Goal: Task Accomplishment & Management: Complete application form

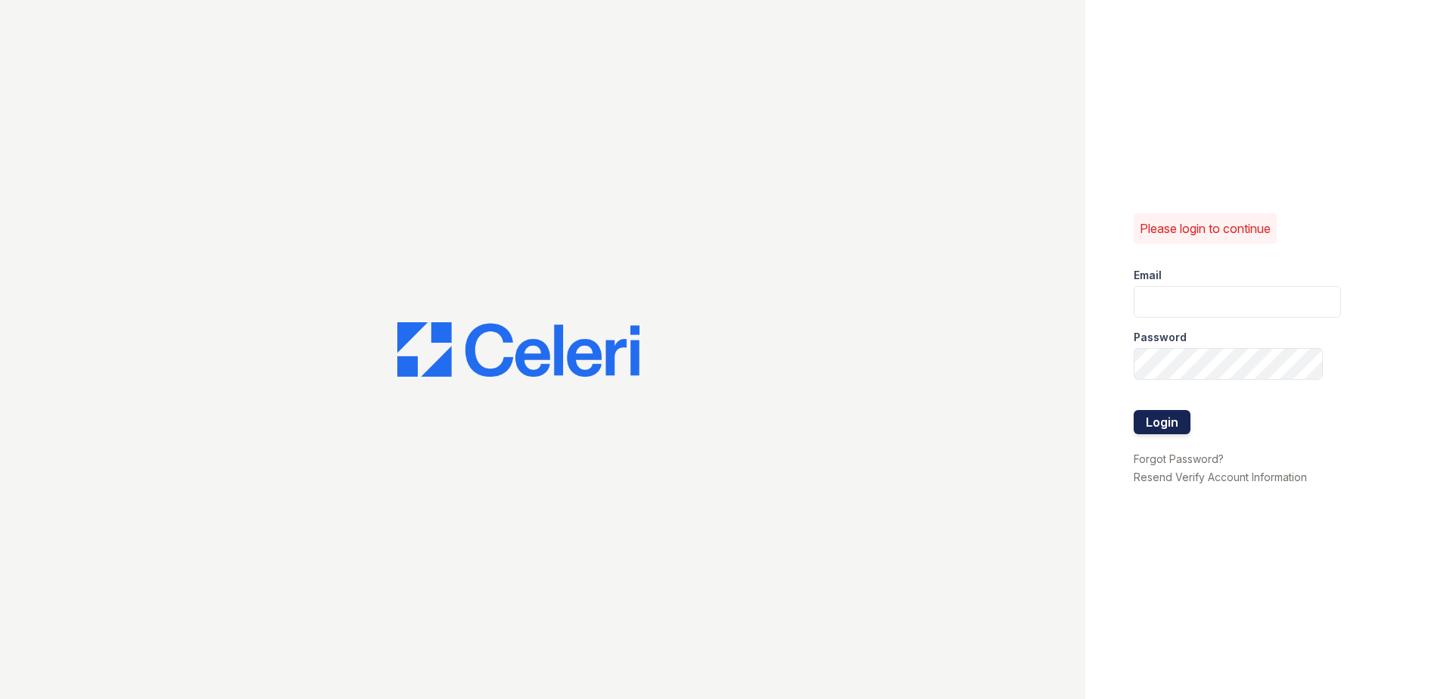
type input "[EMAIL_ADDRESS][DOMAIN_NAME]"
click at [1169, 413] on button "Login" at bounding box center [1162, 422] width 57 height 24
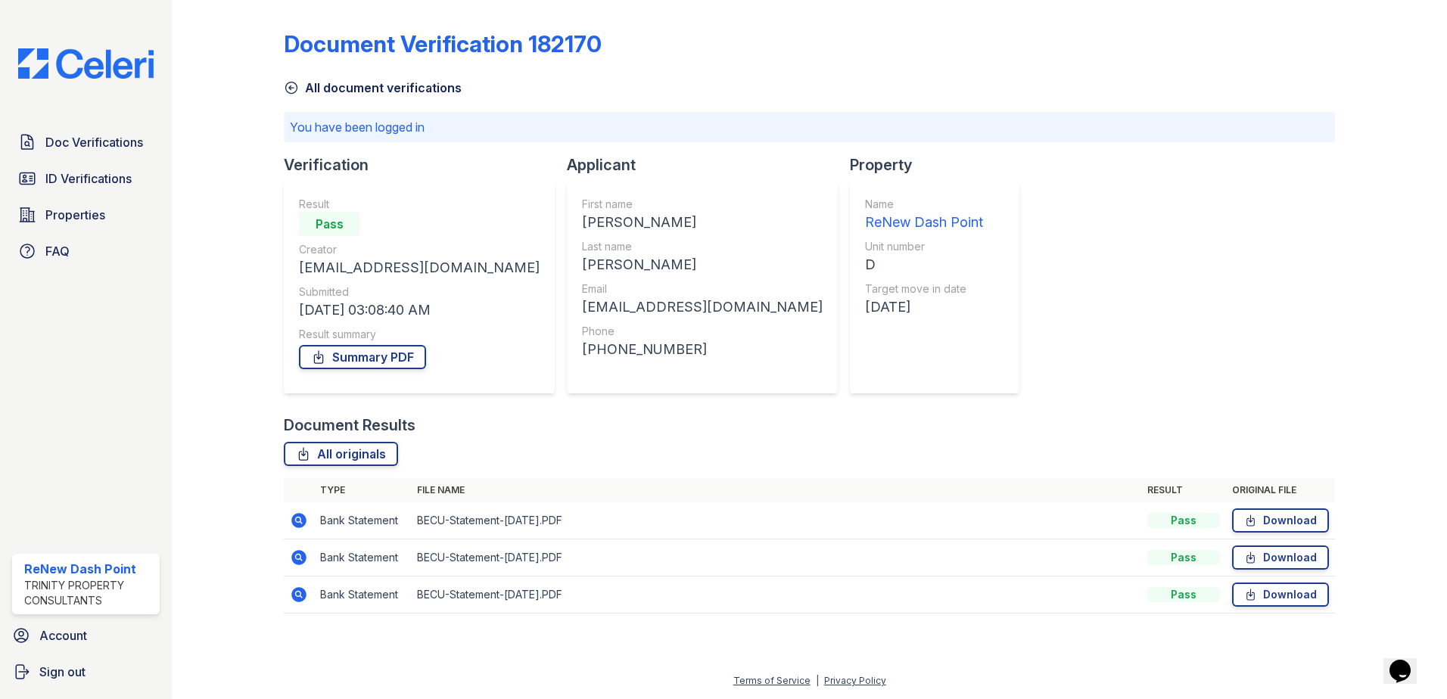
drag, startPoint x: 106, startPoint y: 143, endPoint x: 901, endPoint y: 321, distance: 815.2
click at [106, 143] on span "Doc Verifications" at bounding box center [94, 142] width 98 height 18
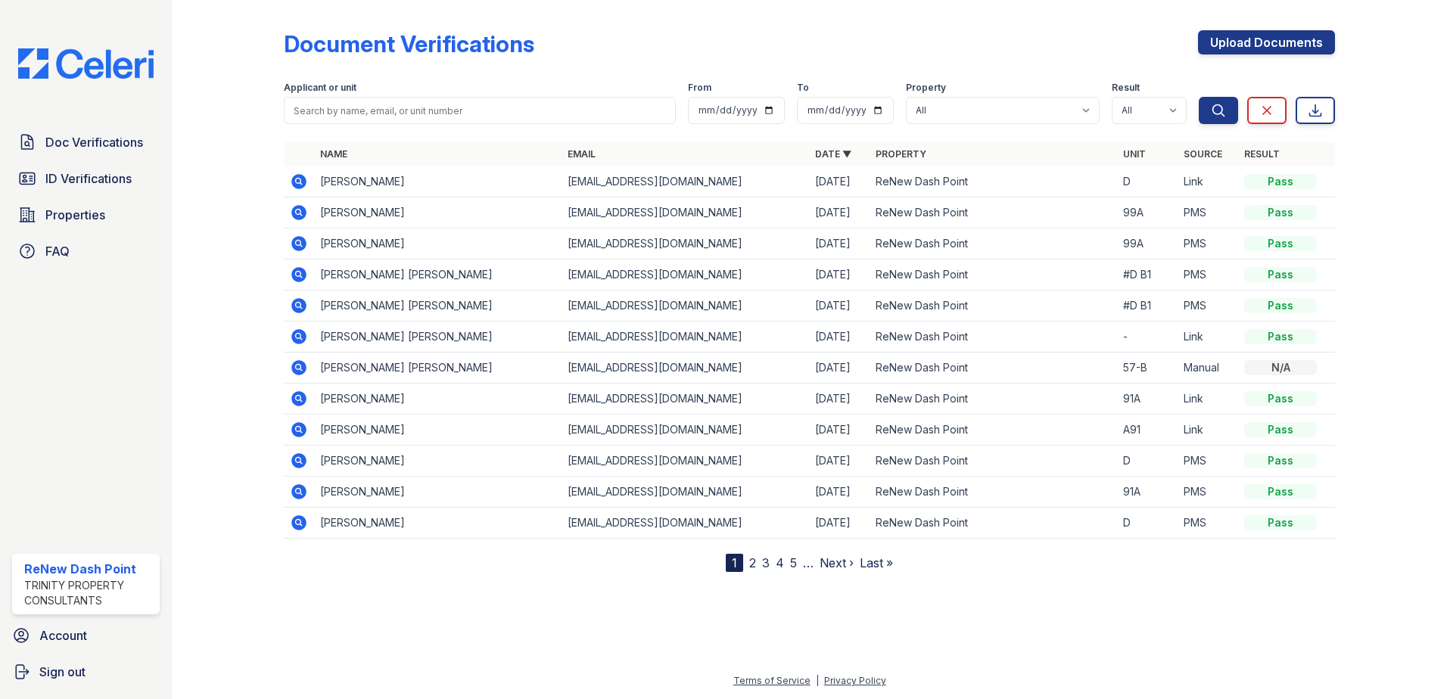
drag, startPoint x: 520, startPoint y: 96, endPoint x: 516, endPoint y: 104, distance: 9.1
click at [519, 99] on div "Applicant or unit" at bounding box center [480, 103] width 392 height 42
drag, startPoint x: 515, startPoint y: 107, endPoint x: 517, endPoint y: 99, distance: 7.9
click at [515, 107] on input "search" at bounding box center [480, 110] width 392 height 27
type input "[PERSON_NAME]"
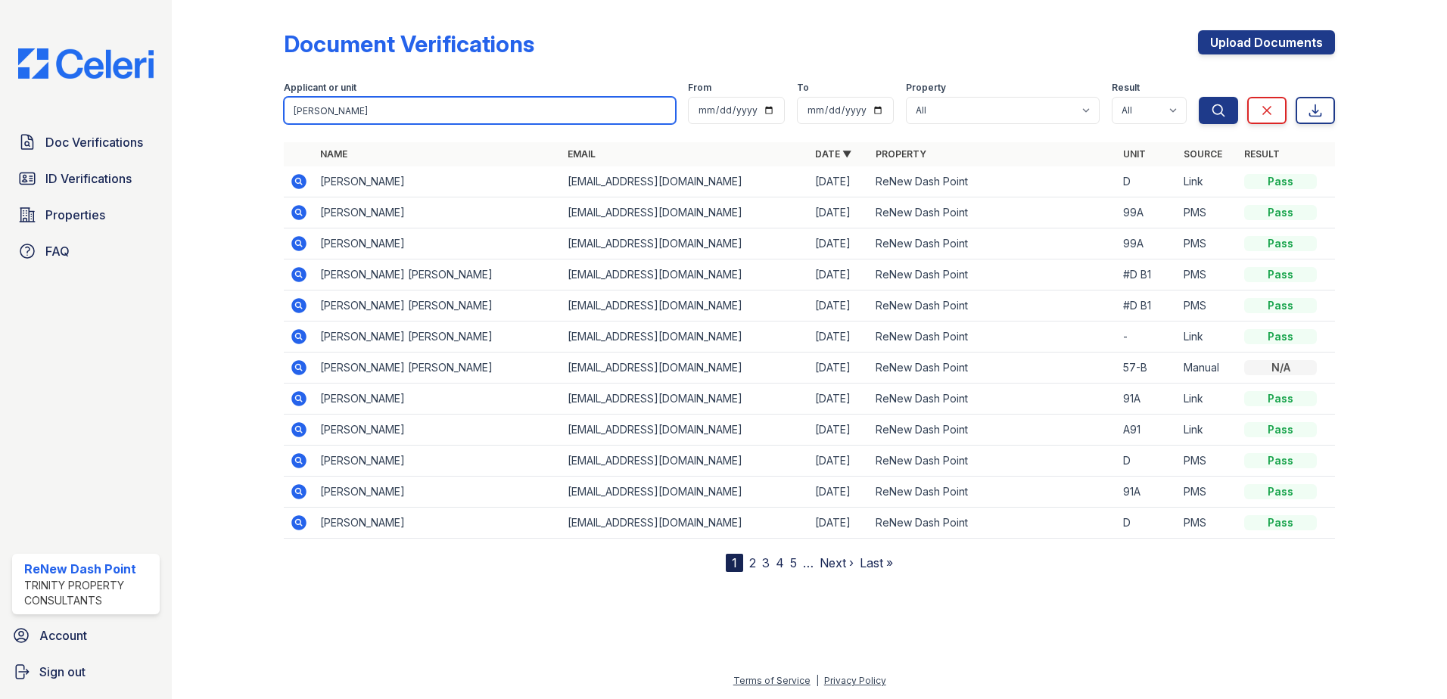
click at [1199, 97] on button "Search" at bounding box center [1218, 110] width 39 height 27
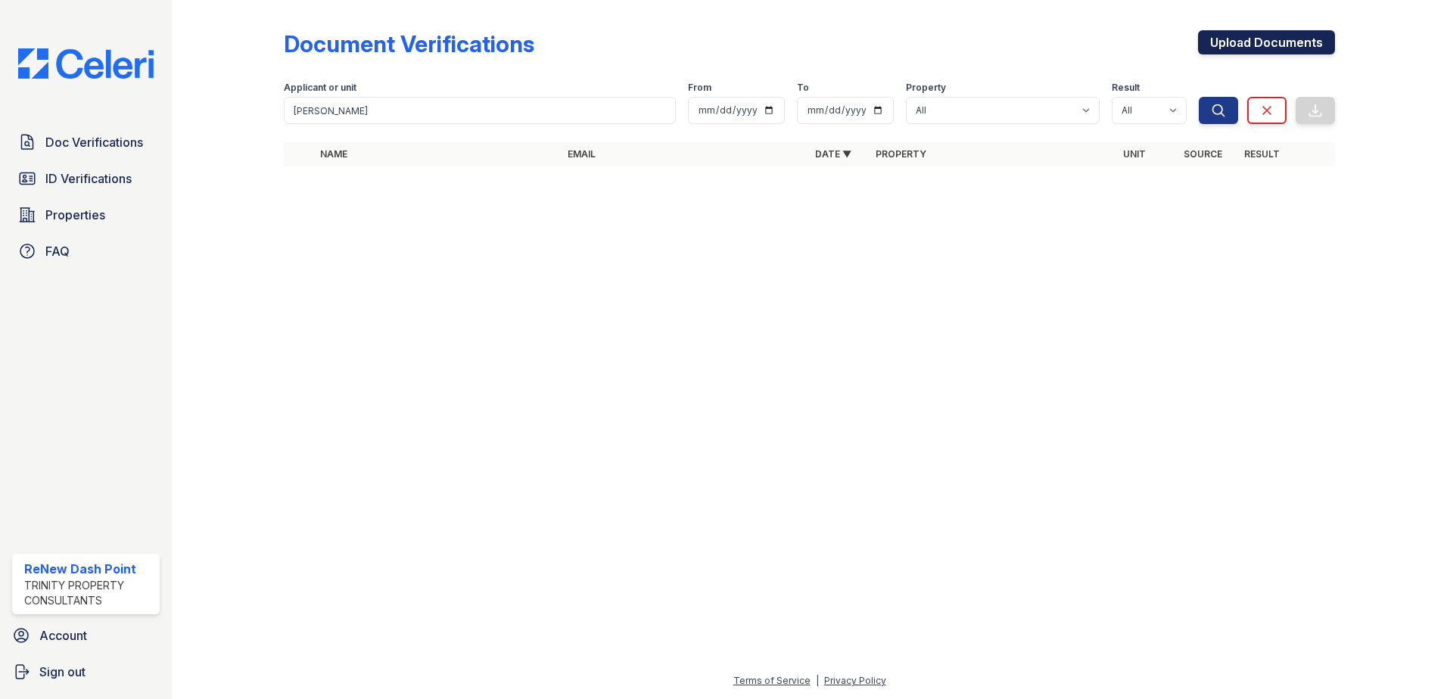
drag, startPoint x: 1297, startPoint y: 5, endPoint x: 1297, endPoint y: 40, distance: 34.8
click at [1297, 13] on div "Document Verifications Upload Documents Filter Applicant or unit Brandon From T…" at bounding box center [809, 103] width 1227 height 206
drag, startPoint x: 1297, startPoint y: 40, endPoint x: 1446, endPoint y: 123, distance: 171.1
click at [1297, 38] on link "Upload Documents" at bounding box center [1266, 42] width 137 height 24
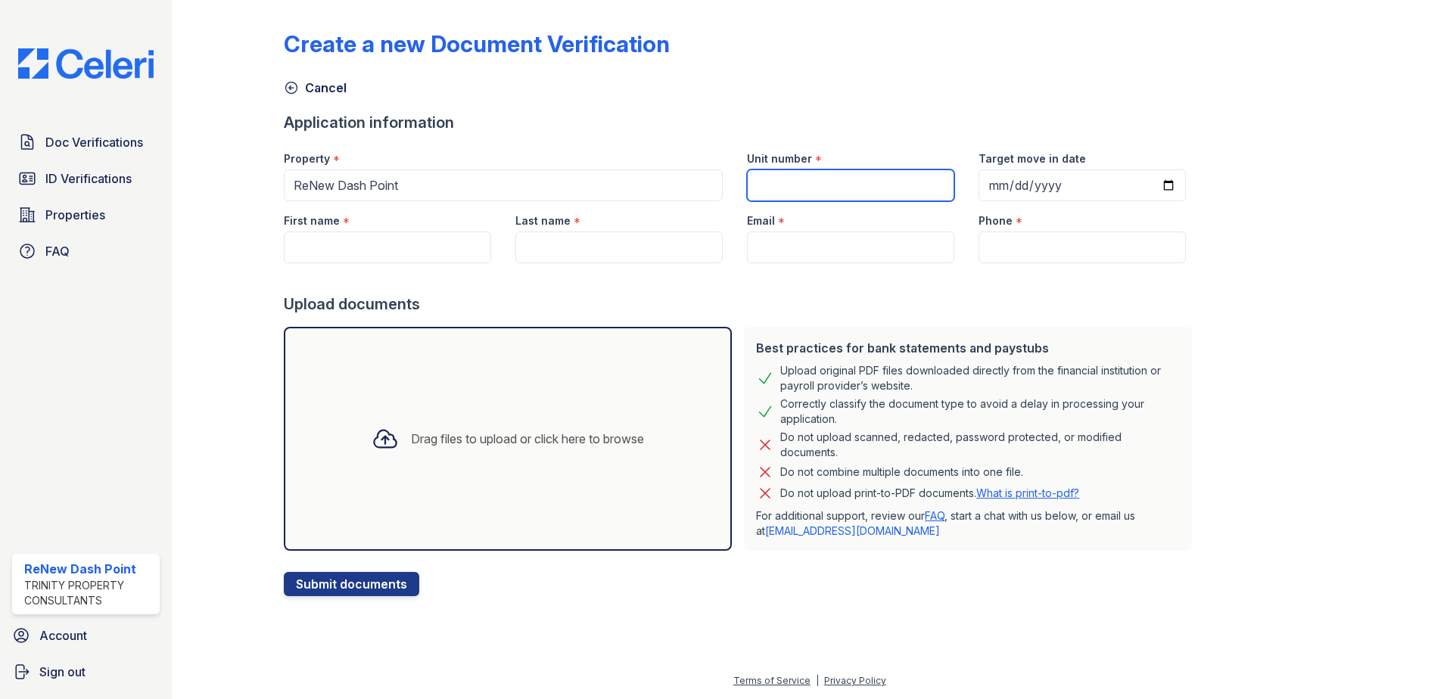
drag, startPoint x: 843, startPoint y: 181, endPoint x: 879, endPoint y: 182, distance: 35.6
click at [843, 181] on input "Unit number" at bounding box center [850, 186] width 207 height 32
click at [801, 189] on input "100-+" at bounding box center [850, 186] width 207 height 32
type input "100-A"
click at [377, 250] on input "First name" at bounding box center [387, 248] width 207 height 32
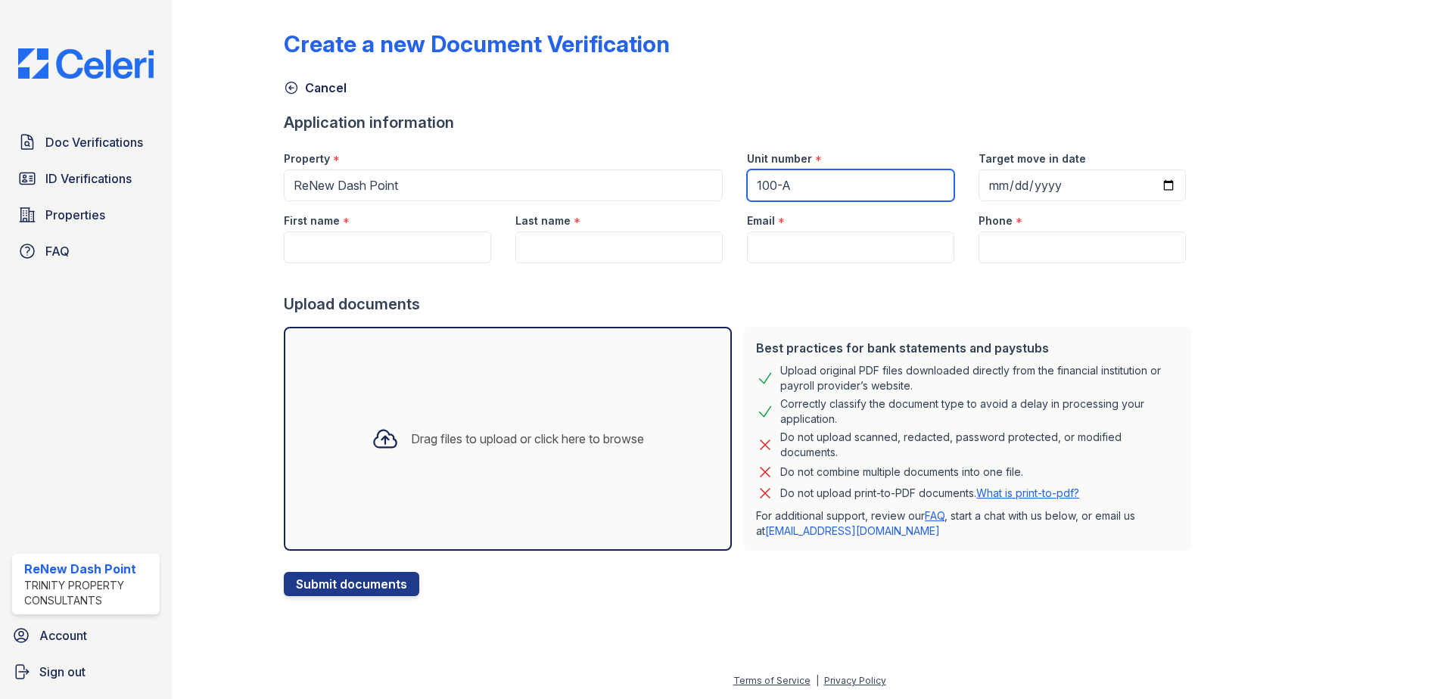
click at [889, 175] on input "100-A" at bounding box center [850, 186] width 207 height 32
click at [1095, 184] on input "Target move in date" at bounding box center [1082, 186] width 207 height 32
click at [1154, 188] on input "Target move in date" at bounding box center [1082, 186] width 207 height 32
click at [1142, 188] on input "Target move in date" at bounding box center [1082, 186] width 207 height 32
type input "2025-08-31"
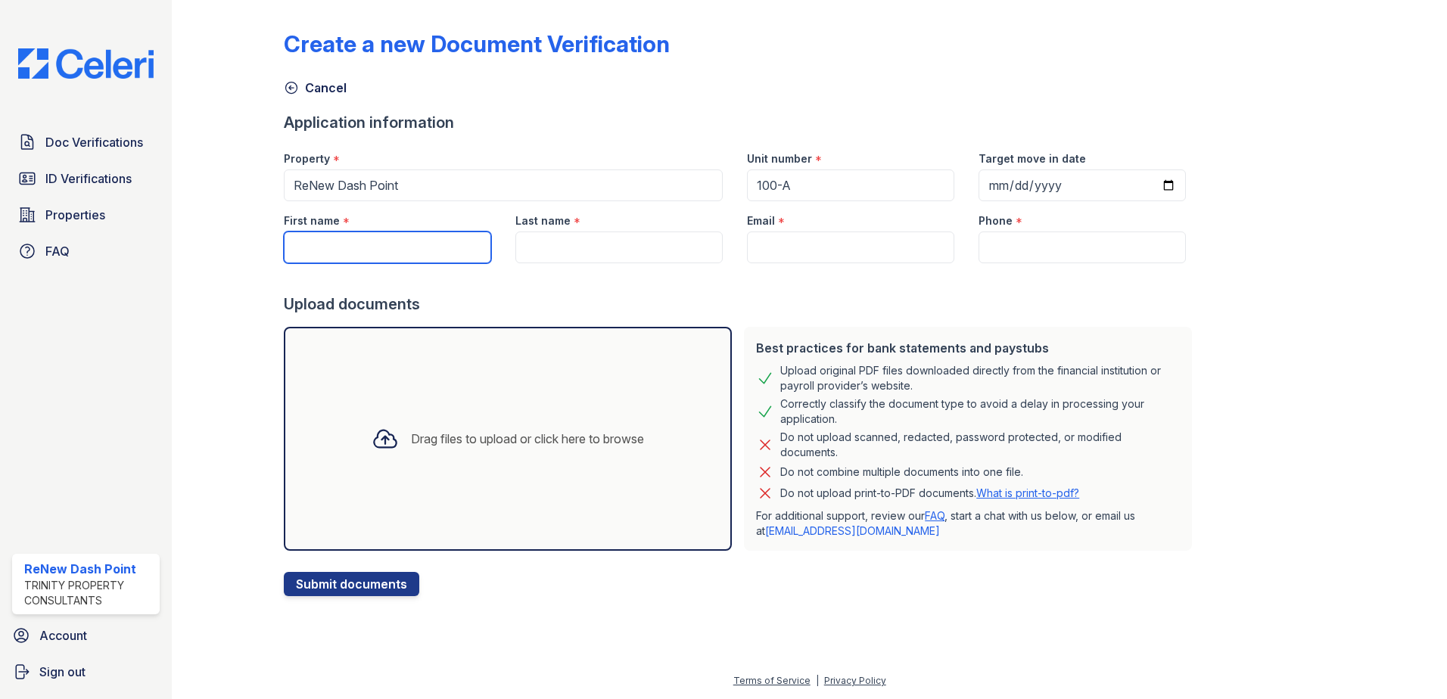
click at [380, 243] on input "First name" at bounding box center [387, 248] width 207 height 32
type input "[PERSON_NAME]"
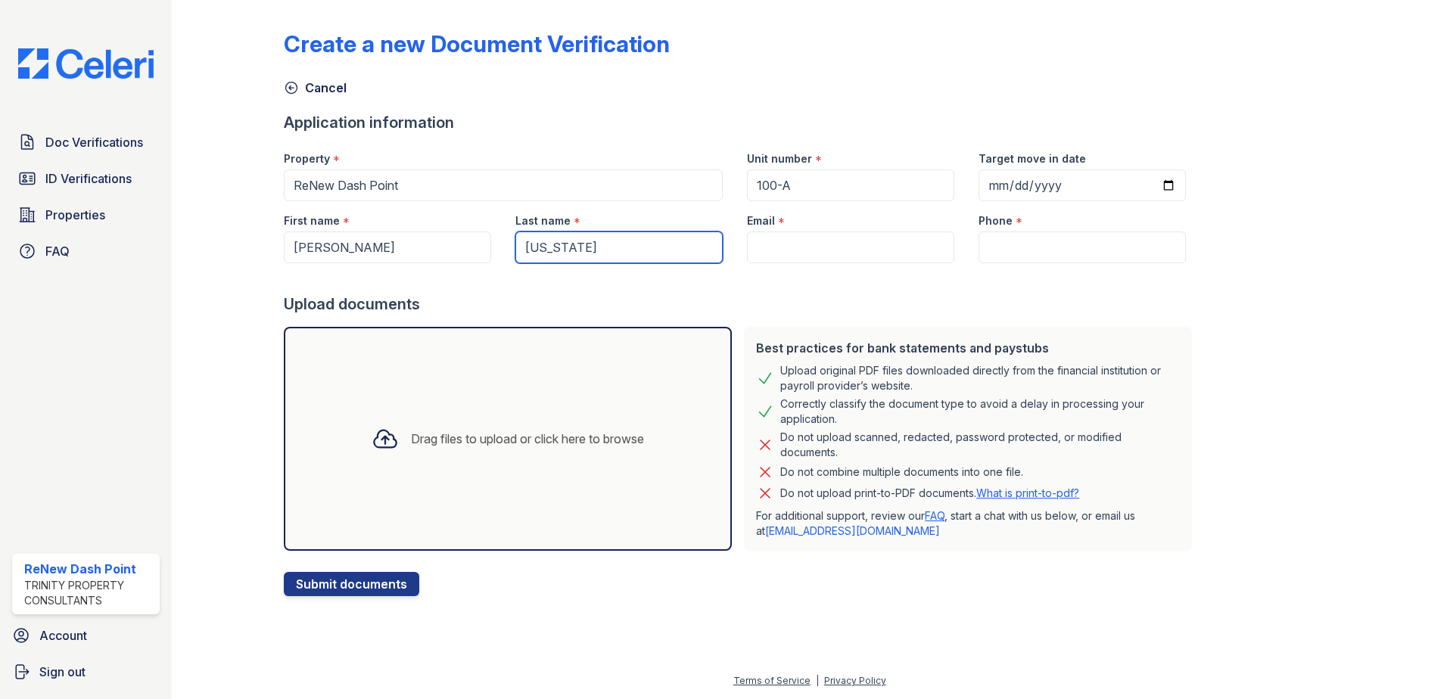
type input "[US_STATE]"
paste input "[EMAIL_ADDRESS][DOMAIN_NAME]"
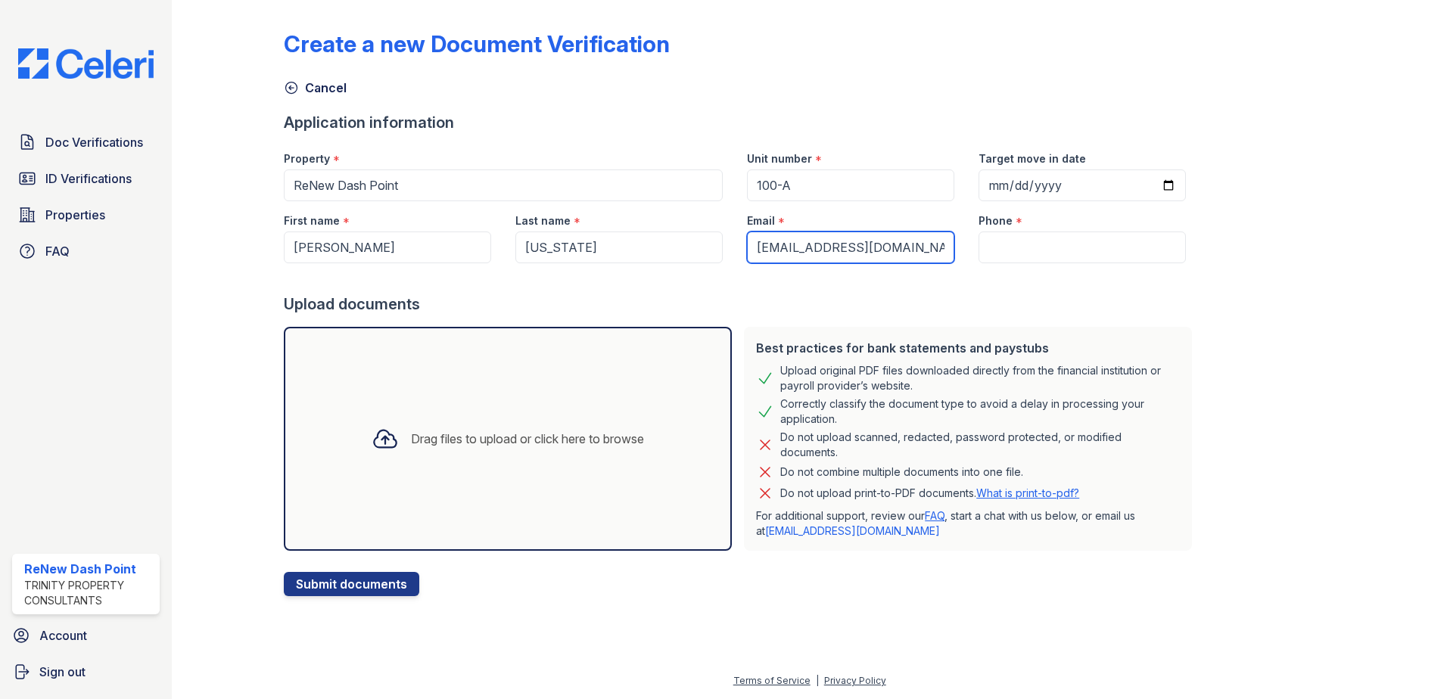
type input "[EMAIL_ADDRESS][DOMAIN_NAME]"
click at [1035, 252] on input "Phone" at bounding box center [1082, 248] width 207 height 32
paste input "(206) 775-4966"
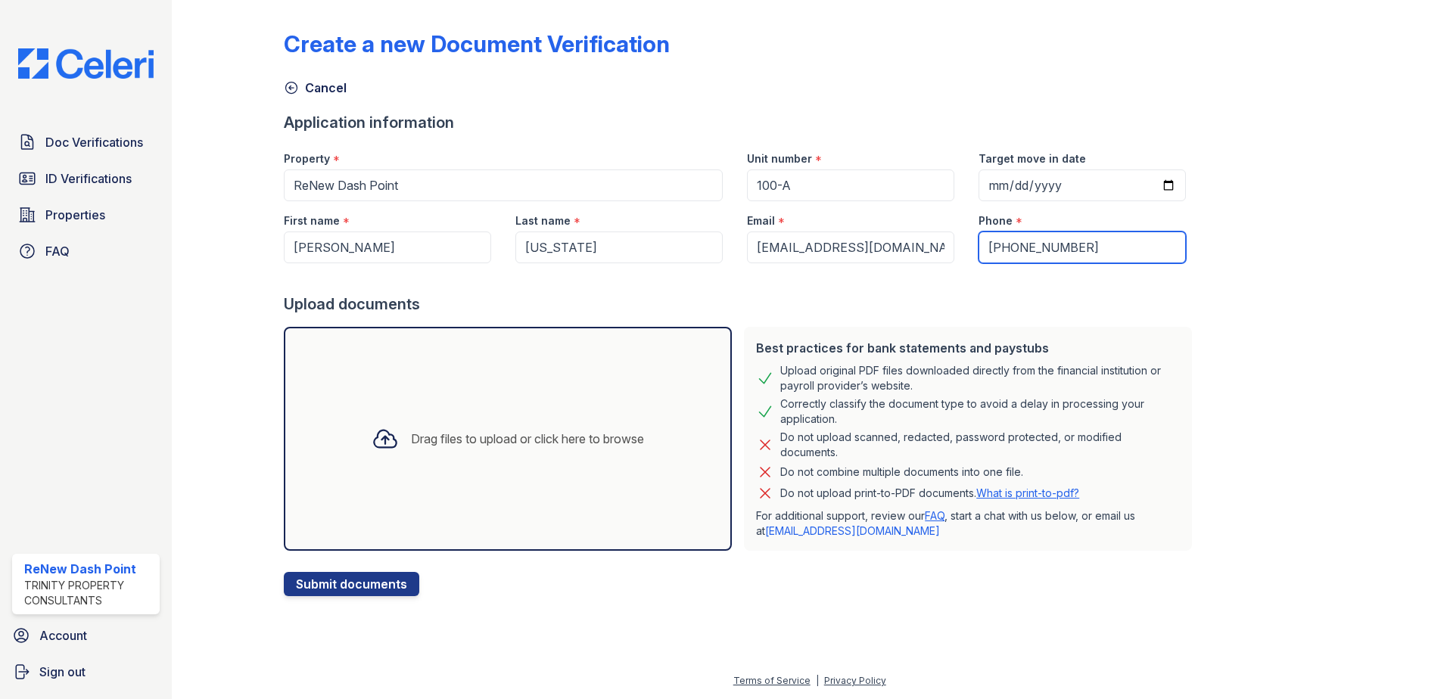
type input "(206) 775-4966"
click at [403, 527] on div "Drag files to upload or click here to browse" at bounding box center [508, 439] width 448 height 224
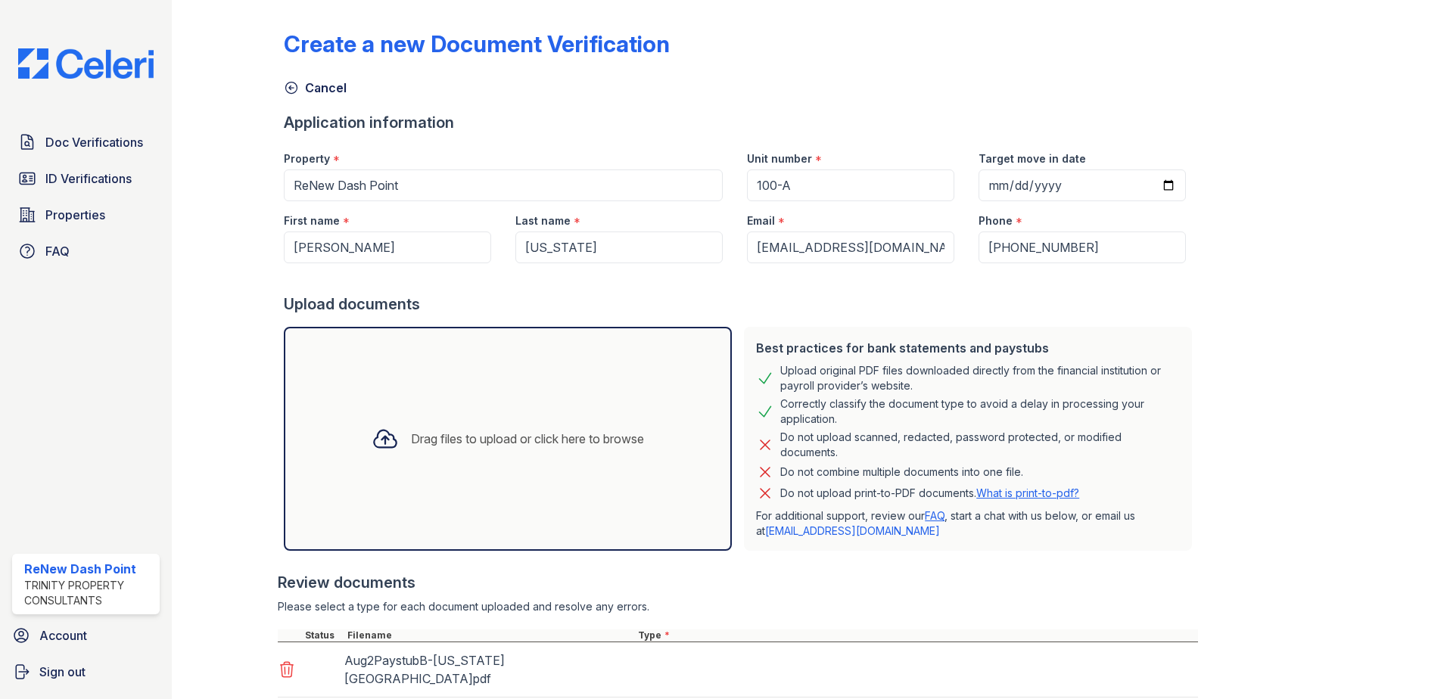
scroll to position [123, 0]
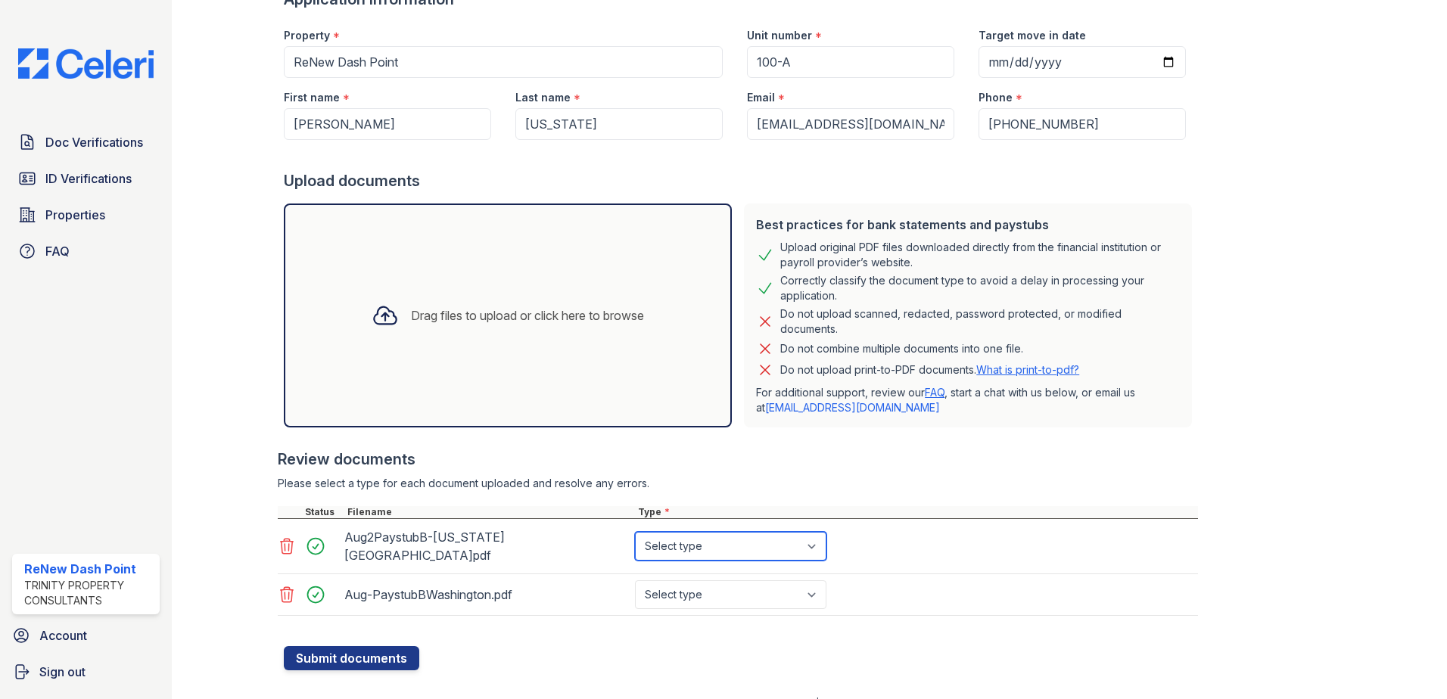
drag, startPoint x: 806, startPoint y: 550, endPoint x: 813, endPoint y: 561, distance: 13.2
click at [806, 550] on select "Select type Paystub Bank Statement Offer Letter Tax Documents Benefit Award Let…" at bounding box center [731, 546] width 192 height 29
select select "paystub"
click at [635, 532] on select "Select type Paystub Bank Statement Offer Letter Tax Documents Benefit Award Let…" at bounding box center [731, 546] width 192 height 29
click at [769, 587] on select "Select type Paystub Bank Statement Offer Letter Tax Documents Benefit Award Let…" at bounding box center [731, 595] width 192 height 29
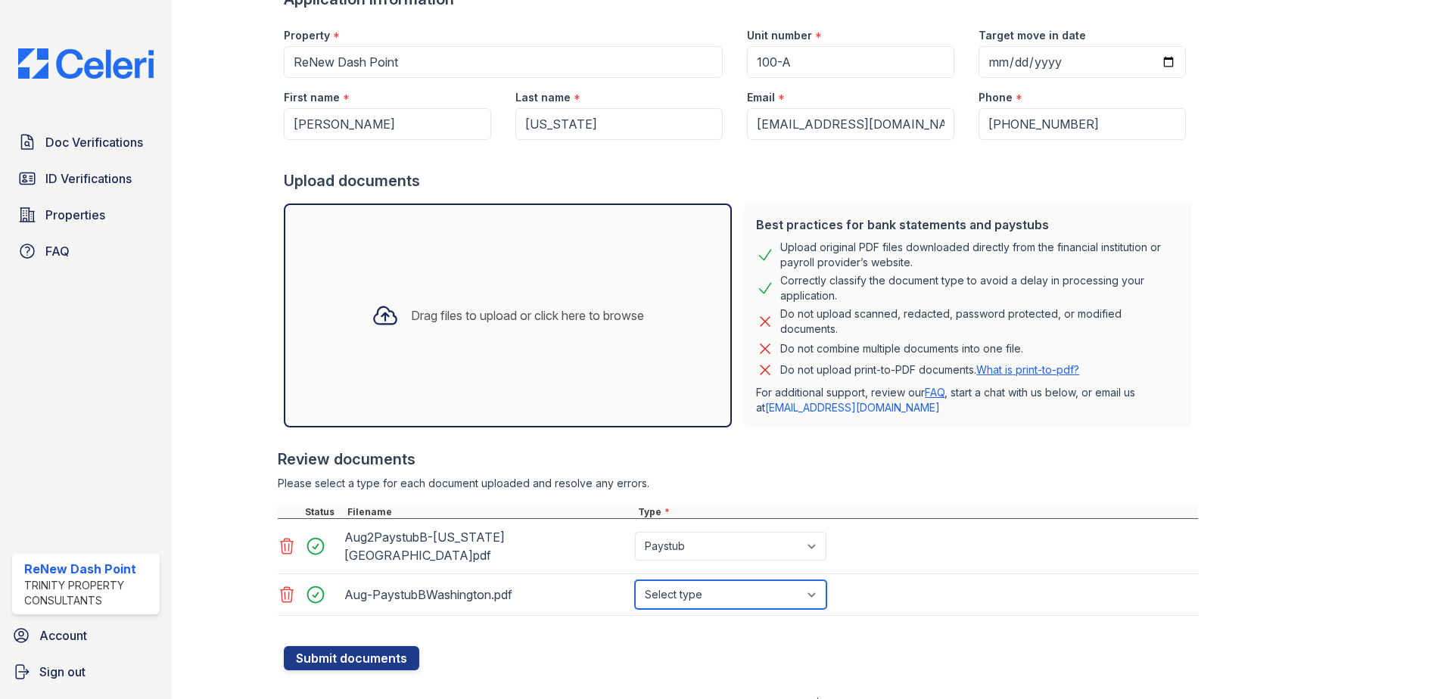
select select "paystub"
click at [635, 581] on select "Select type Paystub Bank Statement Offer Letter Tax Documents Benefit Award Let…" at bounding box center [731, 595] width 192 height 29
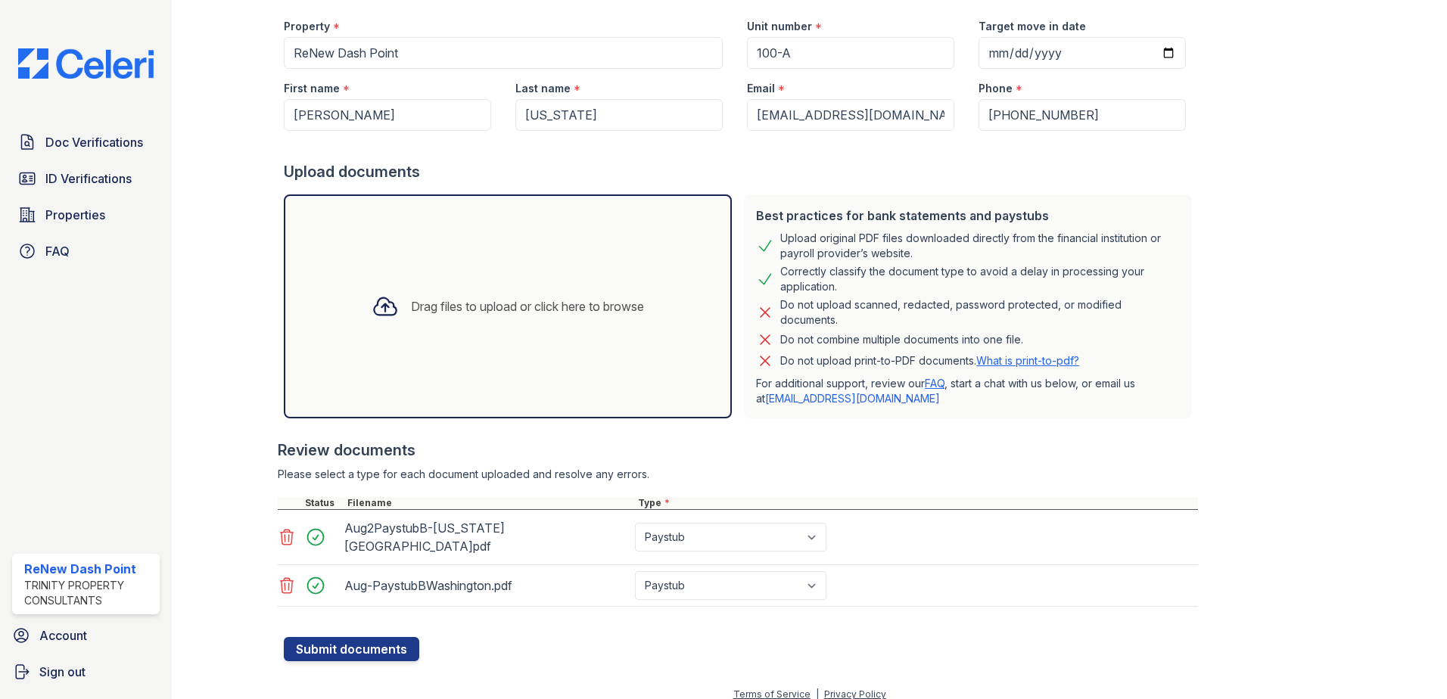
click at [534, 322] on div "Drag files to upload or click here to browse" at bounding box center [508, 306] width 297 height 51
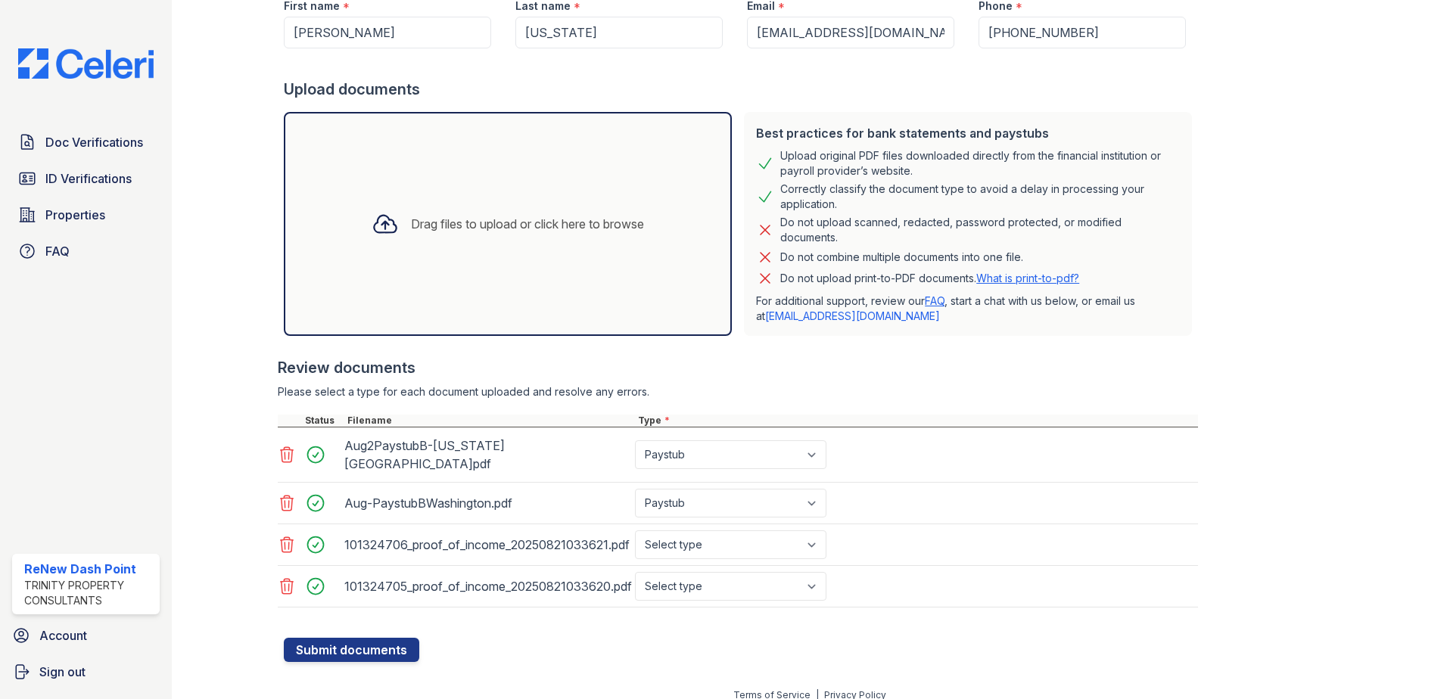
scroll to position [216, 0]
click at [817, 530] on select "Select type Paystub Bank Statement Offer Letter Tax Documents Benefit Award Let…" at bounding box center [731, 544] width 192 height 29
click at [768, 530] on select "Select type Paystub Bank Statement Offer Letter Tax Documents Benefit Award Let…" at bounding box center [731, 544] width 192 height 29
select select "paystub"
click at [635, 530] on select "Select type Paystub Bank Statement Offer Letter Tax Documents Benefit Award Let…" at bounding box center [731, 544] width 192 height 29
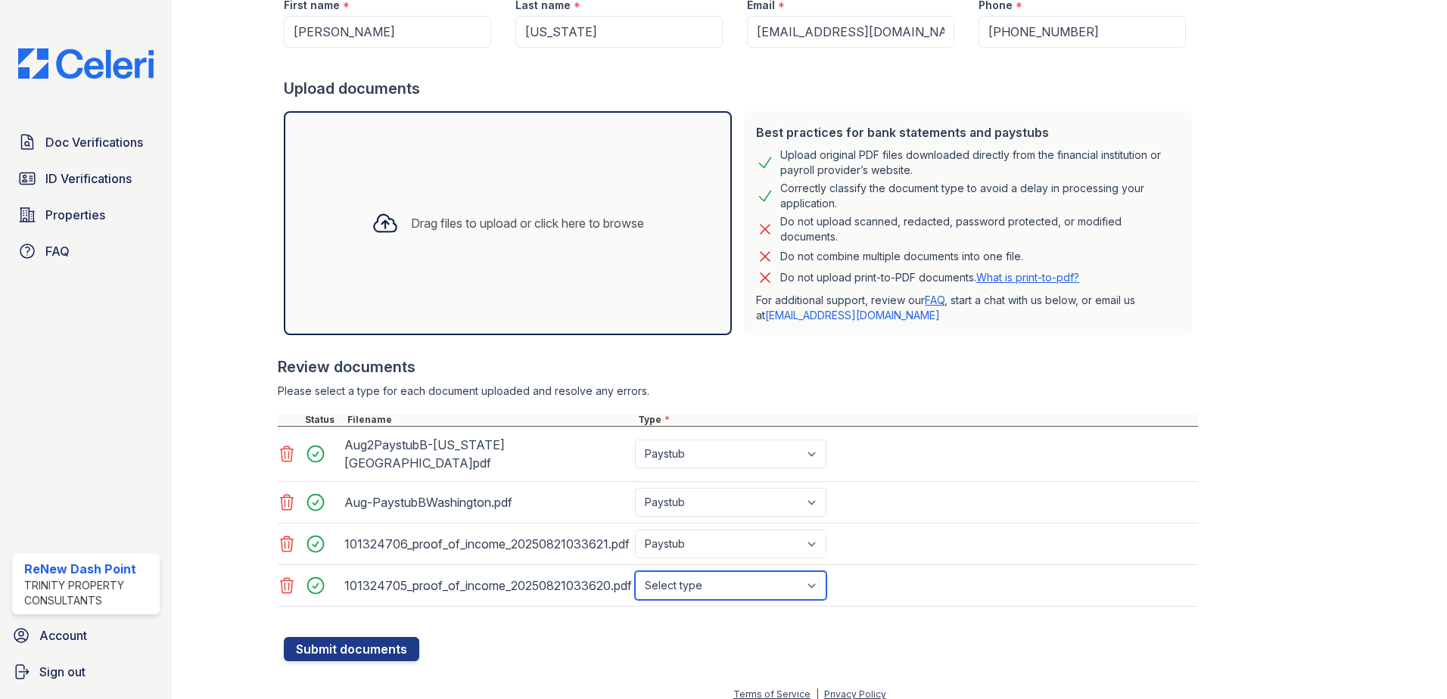
click at [736, 572] on select "Select type Paystub Bank Statement Offer Letter Tax Documents Benefit Award Let…" at bounding box center [731, 585] width 192 height 29
select select "paystub"
click at [635, 571] on select "Select type Paystub Bank Statement Offer Letter Tax Documents Benefit Award Let…" at bounding box center [731, 585] width 192 height 29
click at [313, 637] on button "Submit documents" at bounding box center [351, 649] width 135 height 24
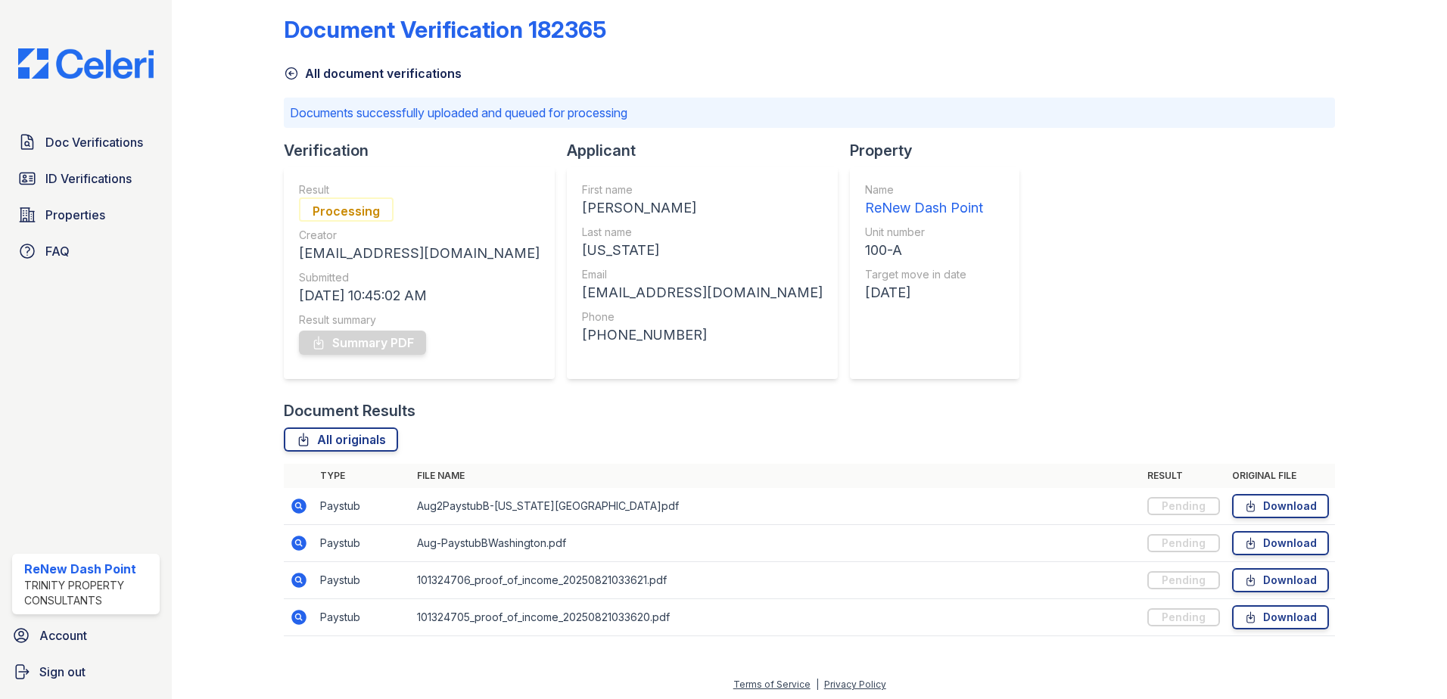
scroll to position [18, 0]
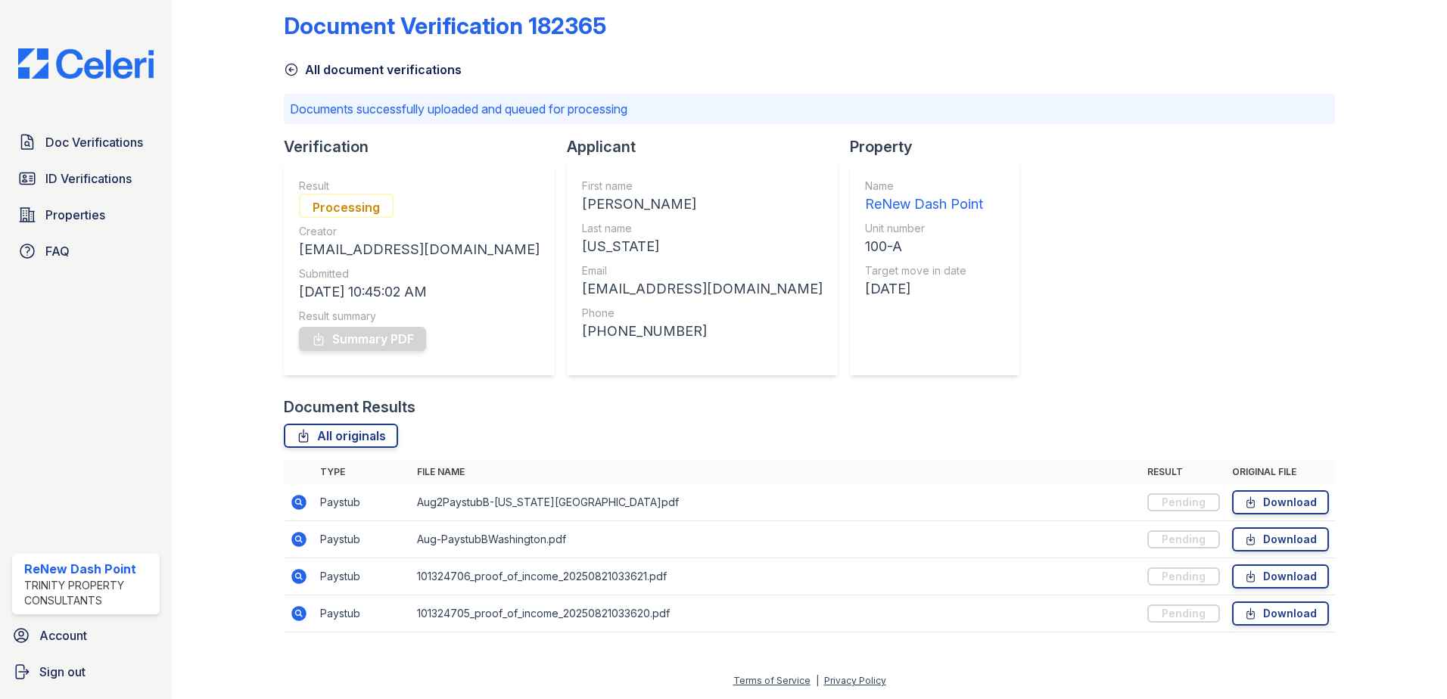
click at [304, 497] on icon at bounding box center [299, 503] width 18 height 18
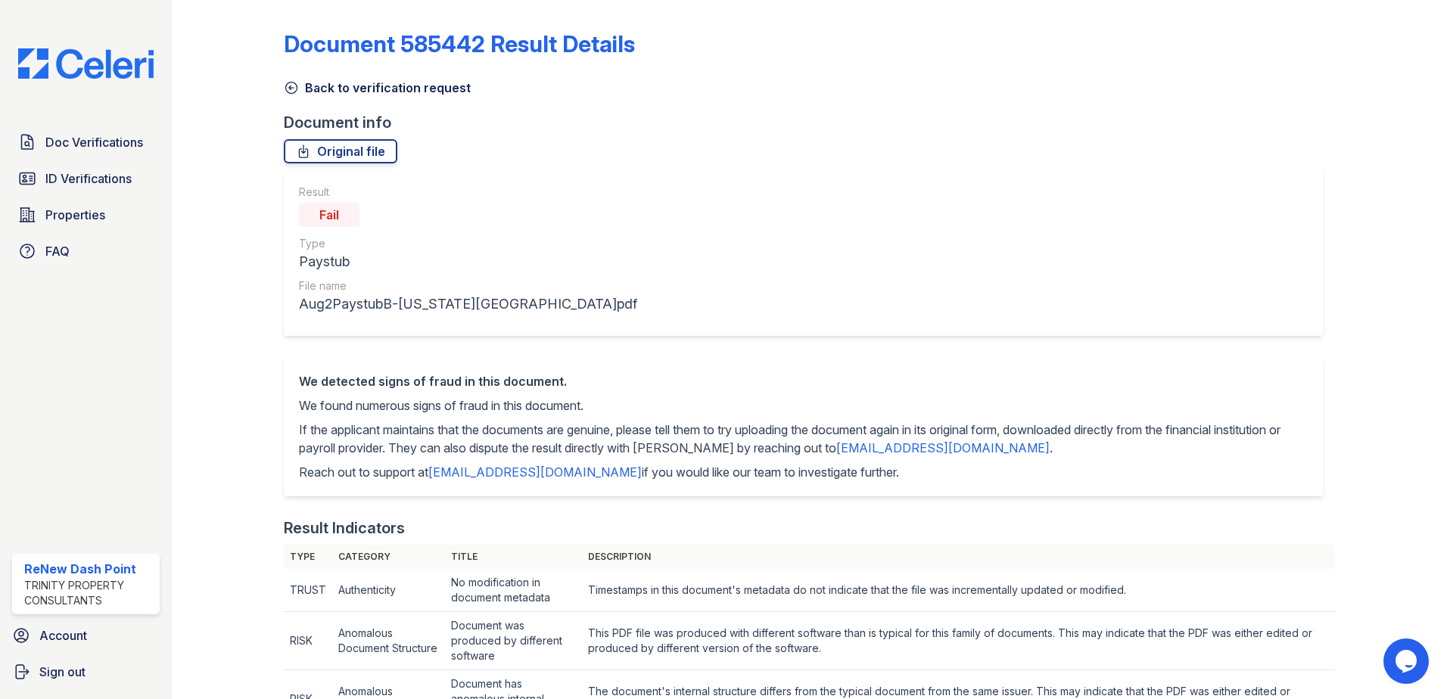
click at [299, 83] on link "Back to verification request" at bounding box center [377, 88] width 187 height 18
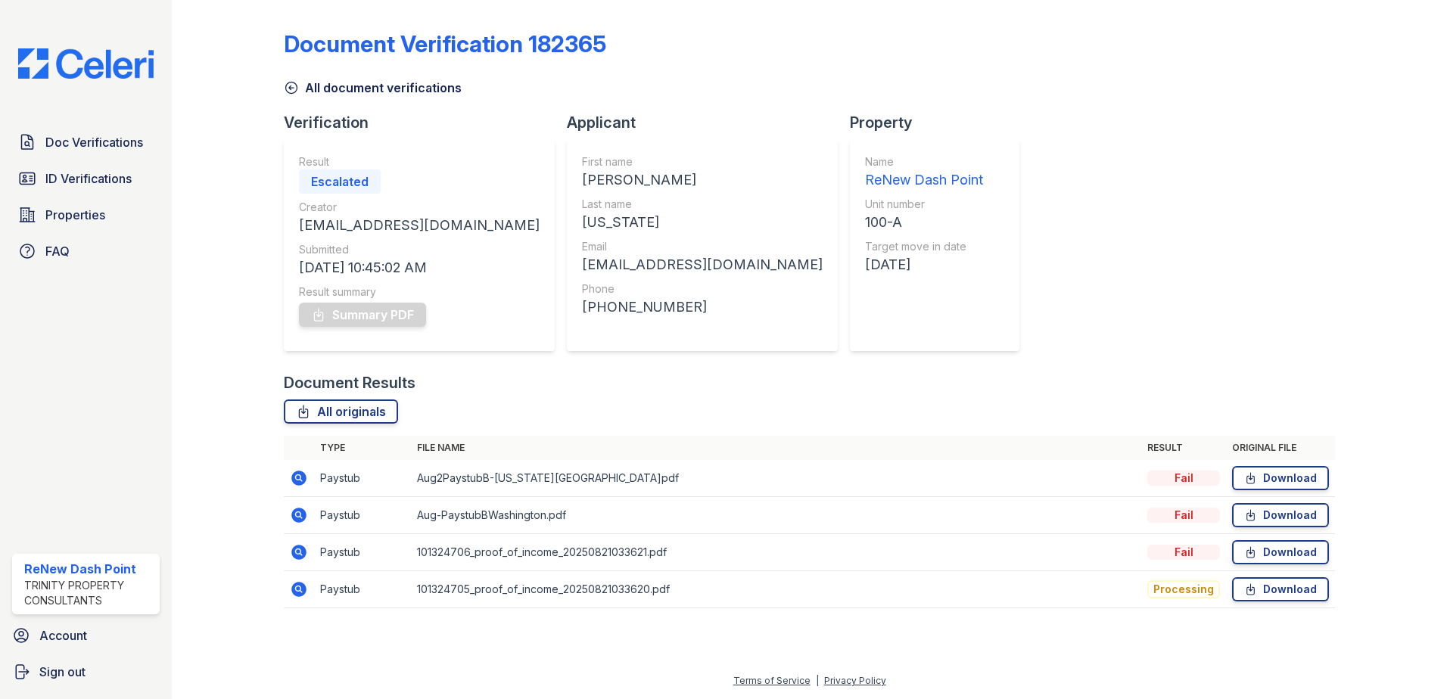
click at [1197, 516] on div "Fail" at bounding box center [1183, 515] width 73 height 15
click at [324, 418] on link "All originals" at bounding box center [341, 412] width 114 height 24
click at [1138, 111] on div "Document Verification 182365 All document verifications Verification Result Fai…" at bounding box center [809, 315] width 1051 height 618
click at [310, 179] on div "Fail" at bounding box center [329, 182] width 61 height 24
click at [30, 141] on icon at bounding box center [27, 142] width 18 height 18
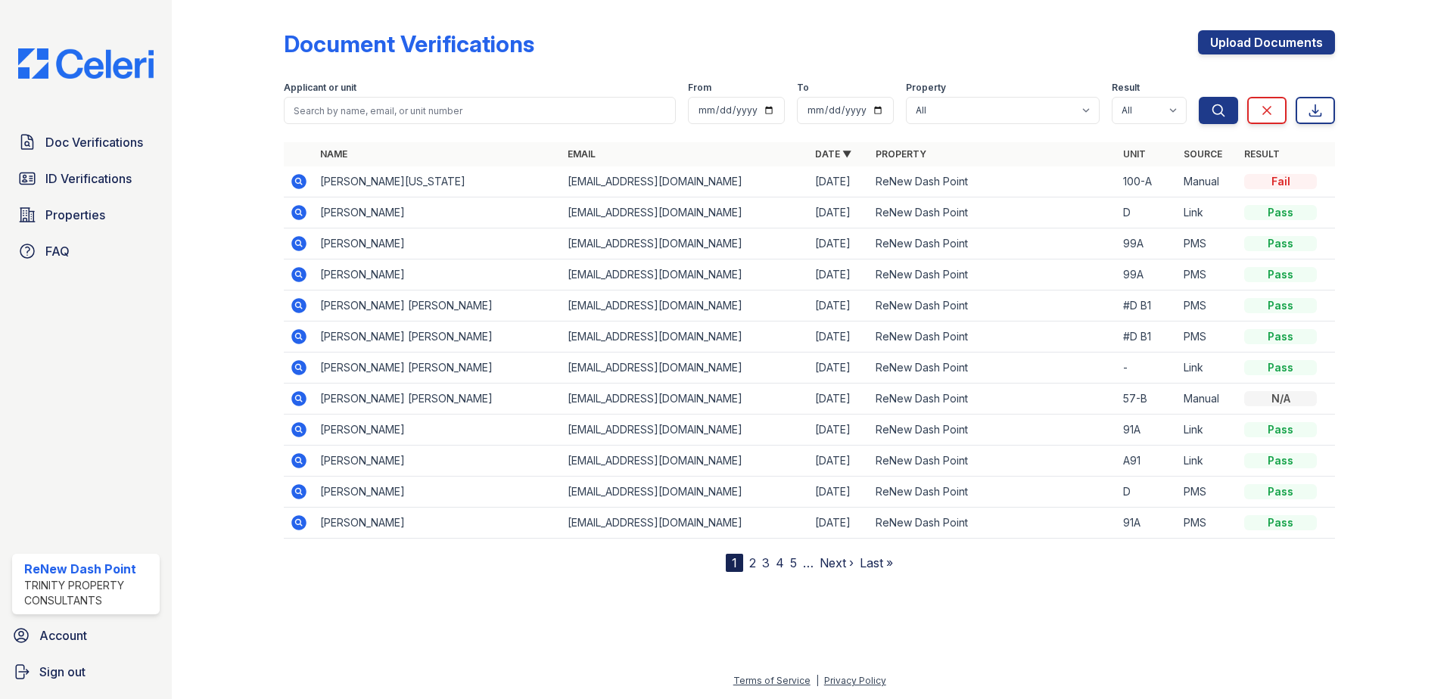
click at [297, 182] on icon at bounding box center [298, 181] width 4 height 4
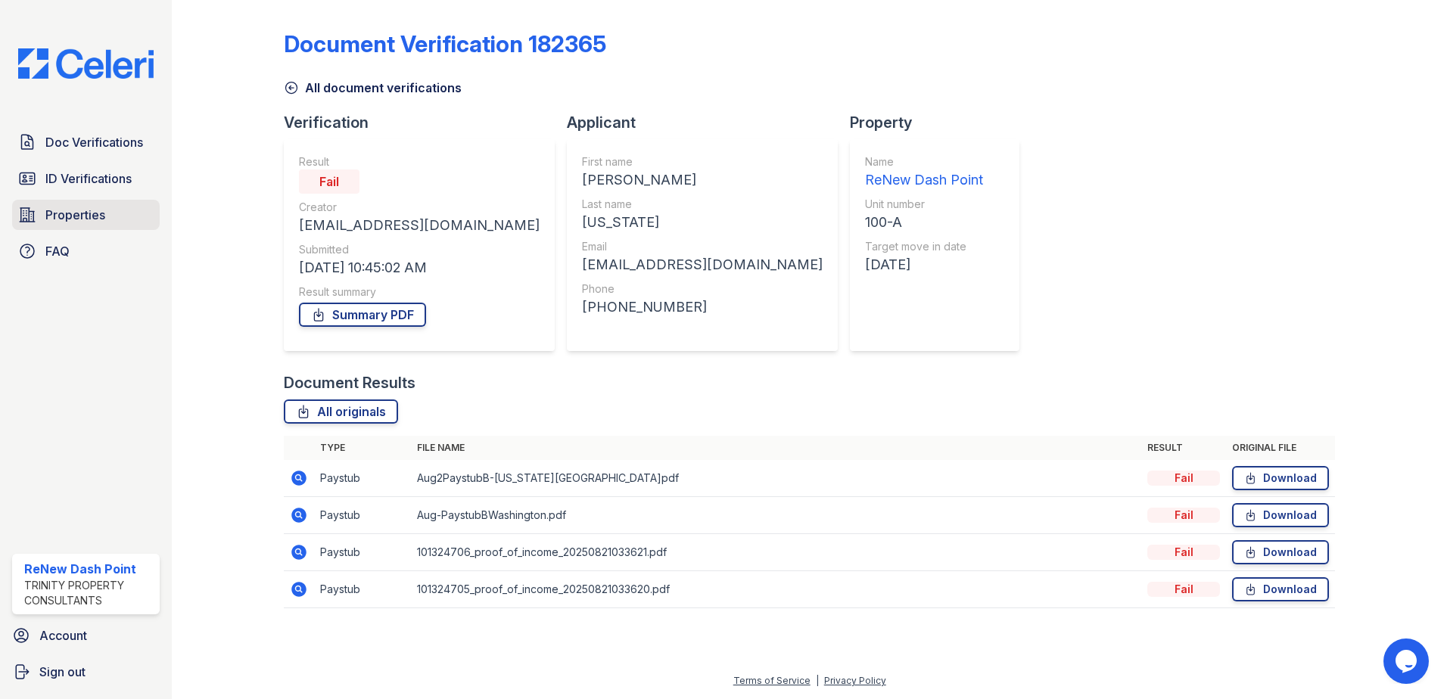
click at [67, 213] on span "Properties" at bounding box center [75, 215] width 60 height 18
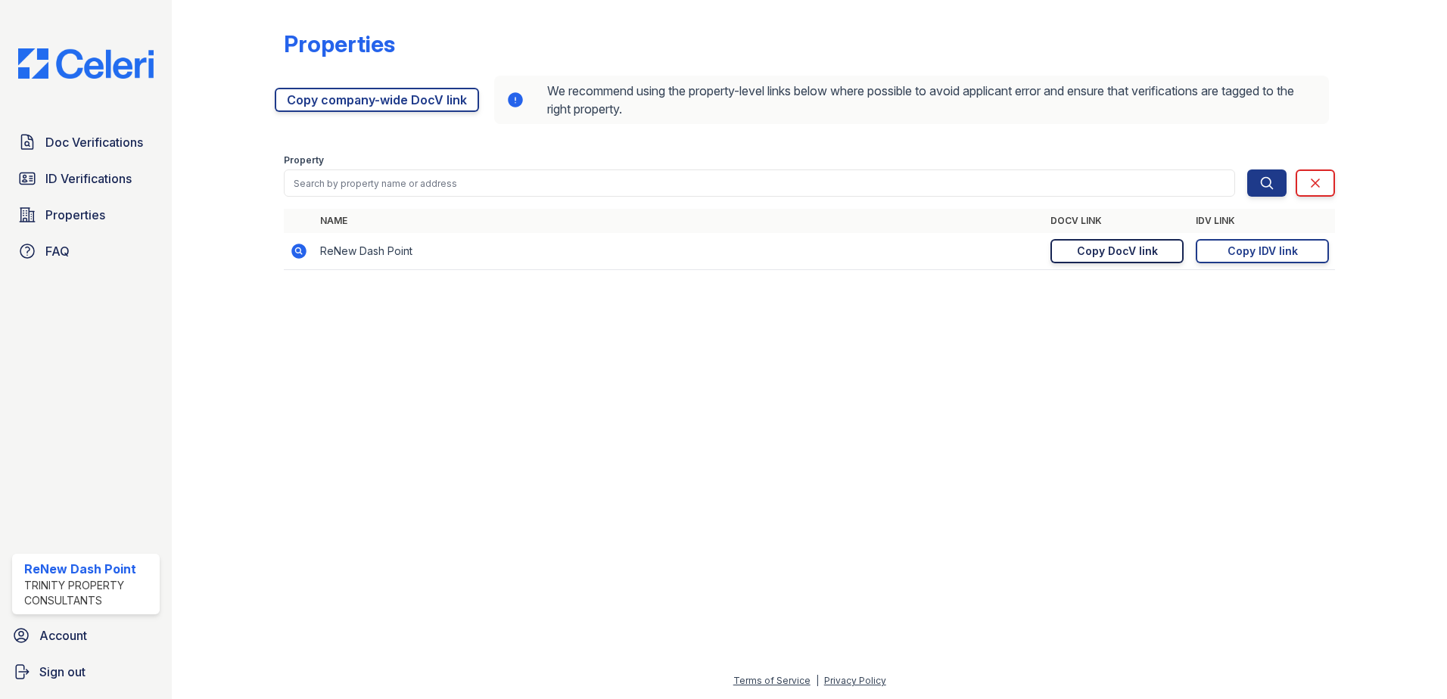
click at [1102, 254] on div "Copy DocV link" at bounding box center [1117, 251] width 81 height 15
click at [72, 144] on span "Doc Verifications" at bounding box center [94, 142] width 98 height 18
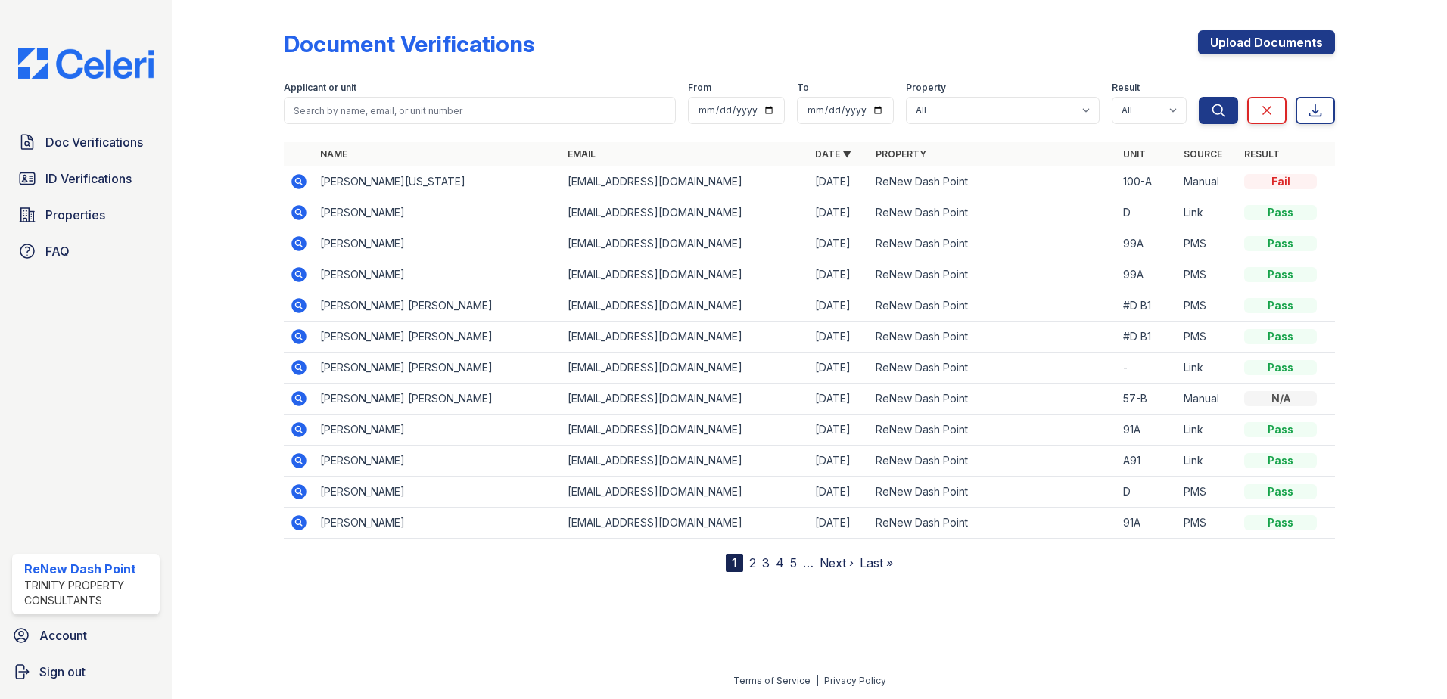
click at [1289, 179] on div "Fail" at bounding box center [1280, 181] width 73 height 15
click at [303, 173] on icon at bounding box center [299, 182] width 18 height 18
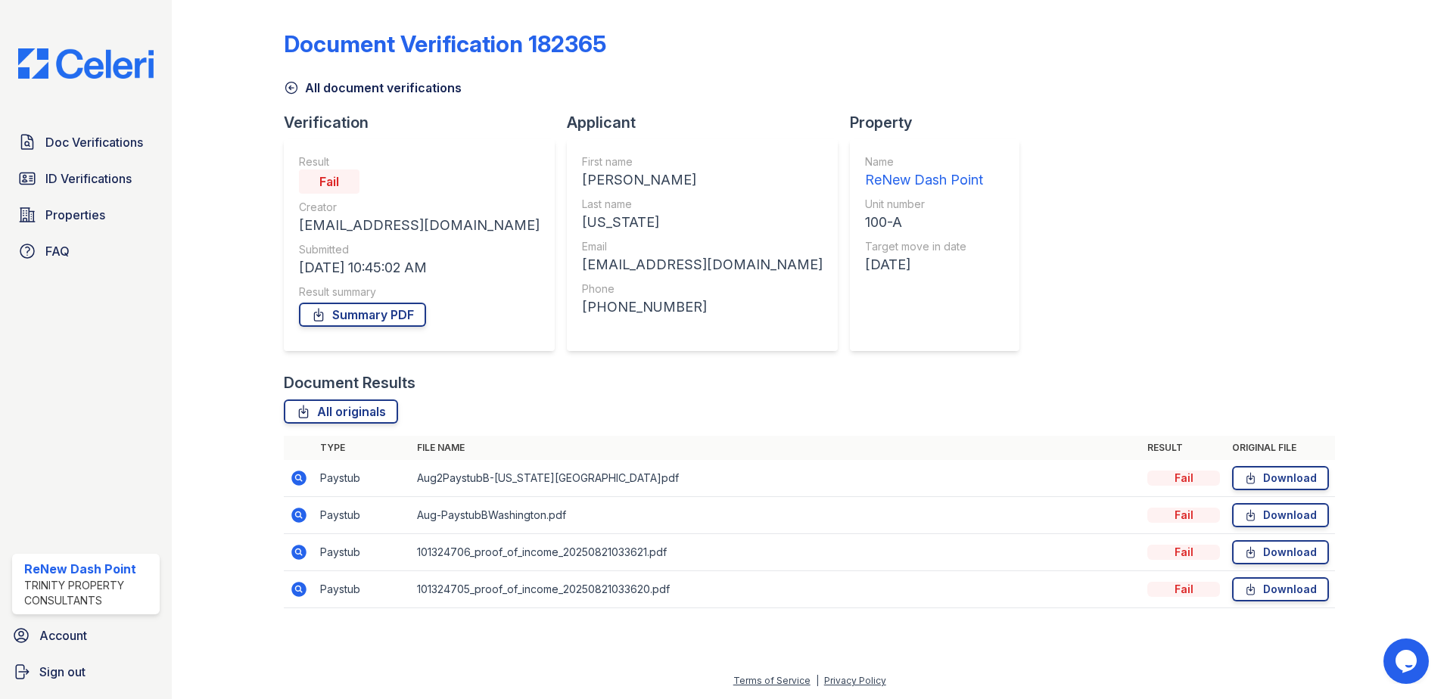
click at [1175, 478] on div "Fail" at bounding box center [1183, 478] width 73 height 15
click at [295, 478] on icon at bounding box center [298, 478] width 15 height 15
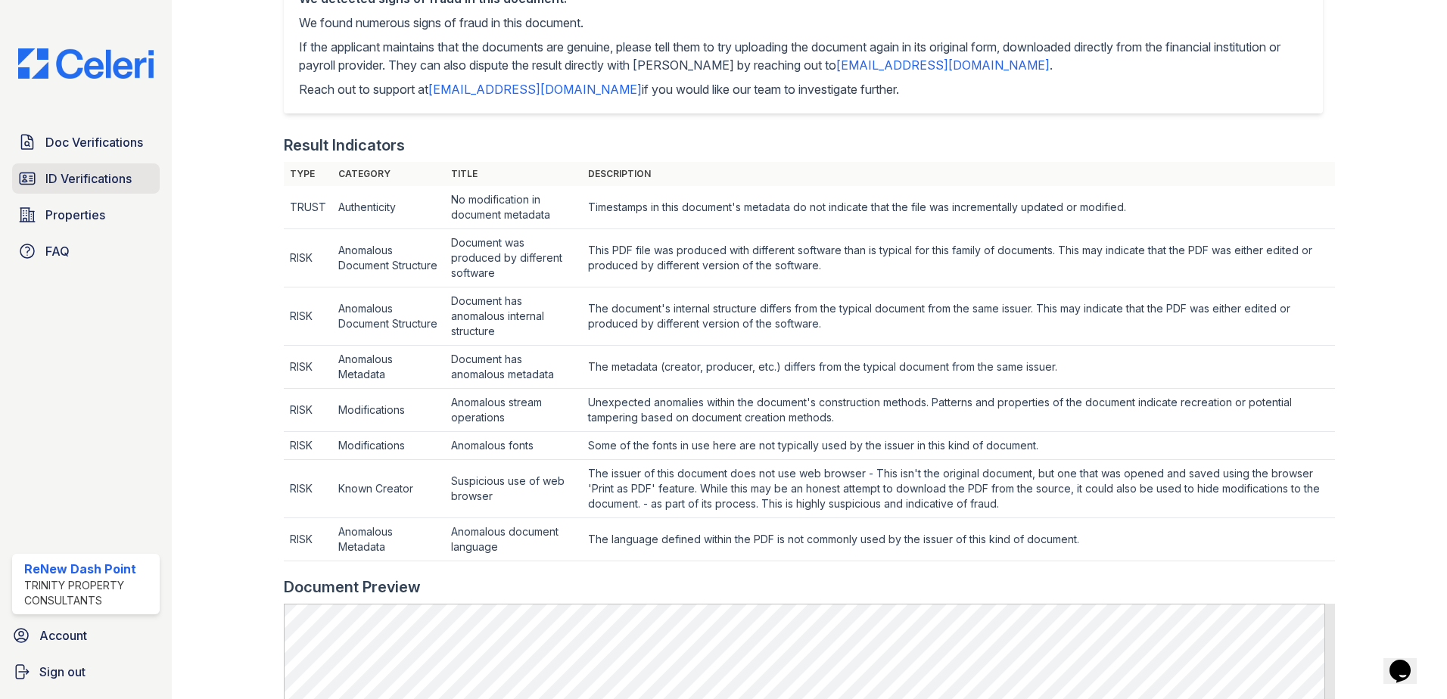
scroll to position [357, 0]
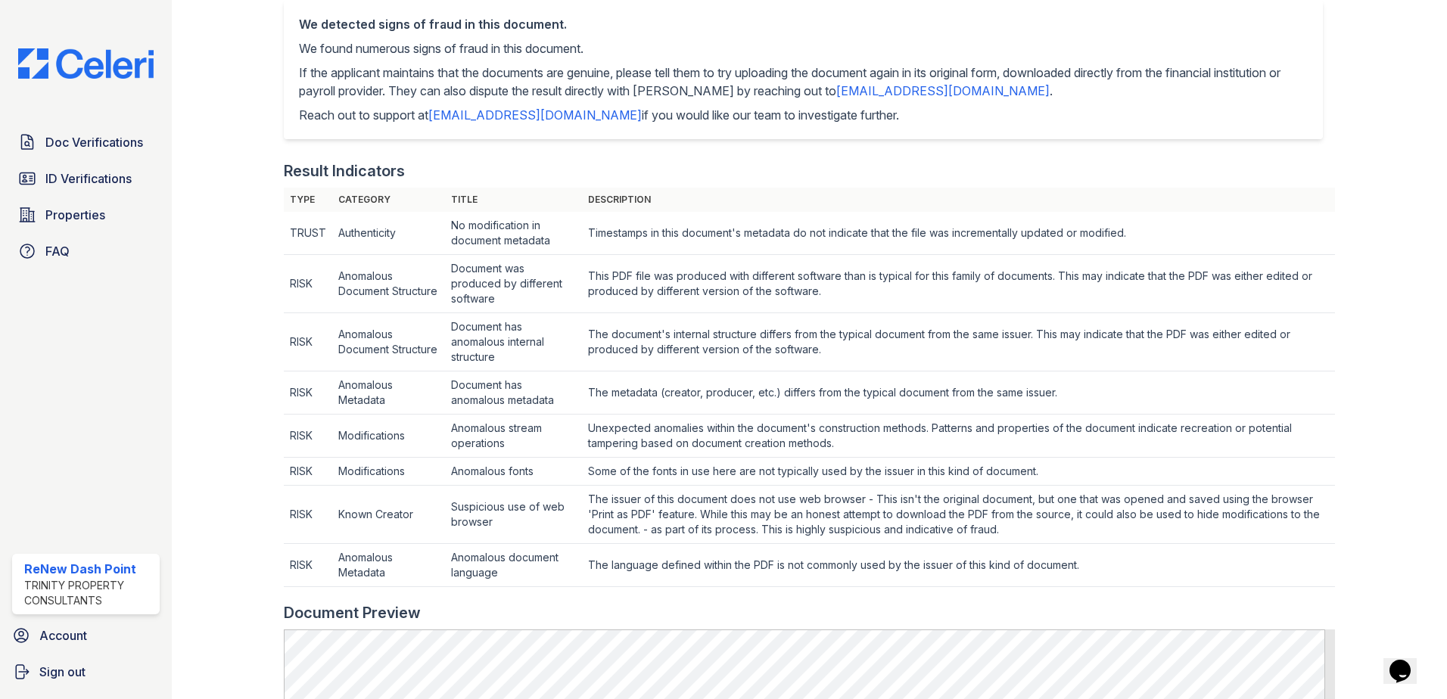
drag, startPoint x: 82, startPoint y: 145, endPoint x: 352, endPoint y: 145, distance: 270.2
click at [82, 145] on span "Doc Verifications" at bounding box center [94, 142] width 98 height 18
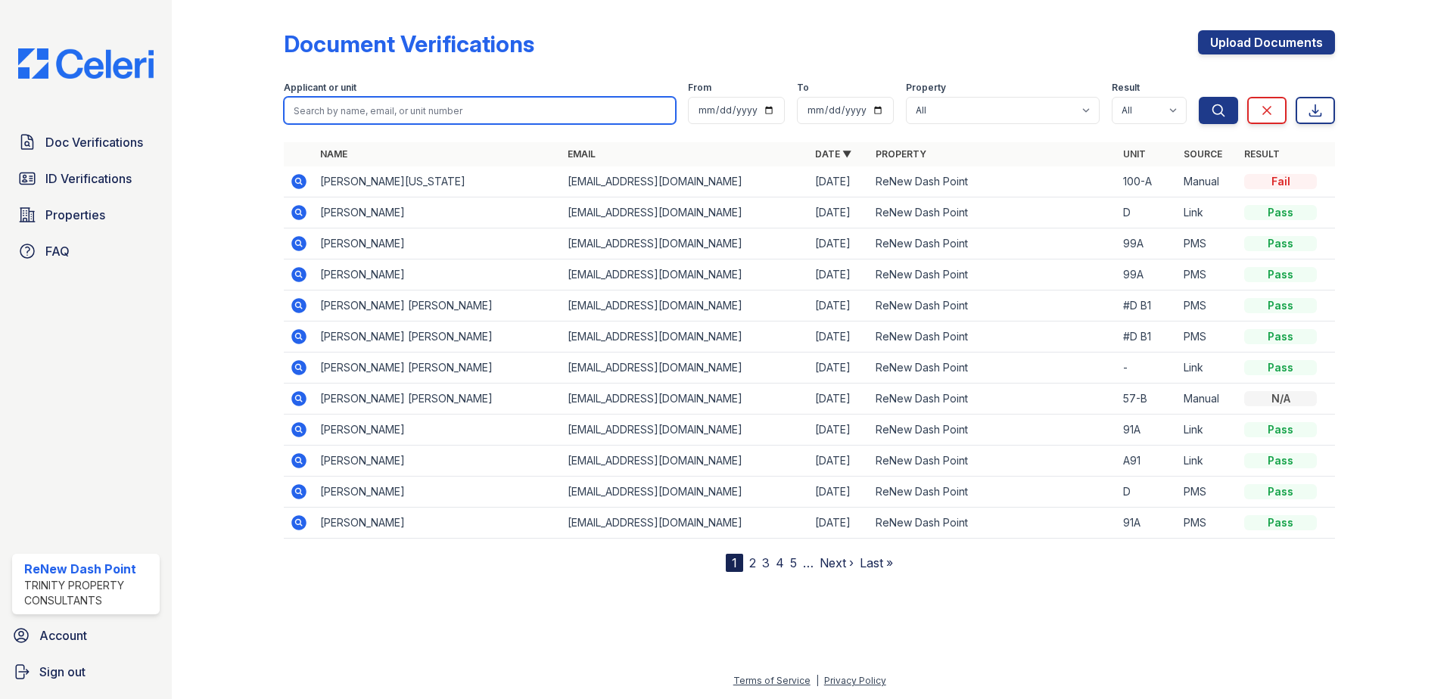
click at [453, 107] on input "search" at bounding box center [480, 110] width 392 height 27
type input "[PERSON_NAME]"
click at [1199, 97] on button "Search" at bounding box center [1218, 110] width 39 height 27
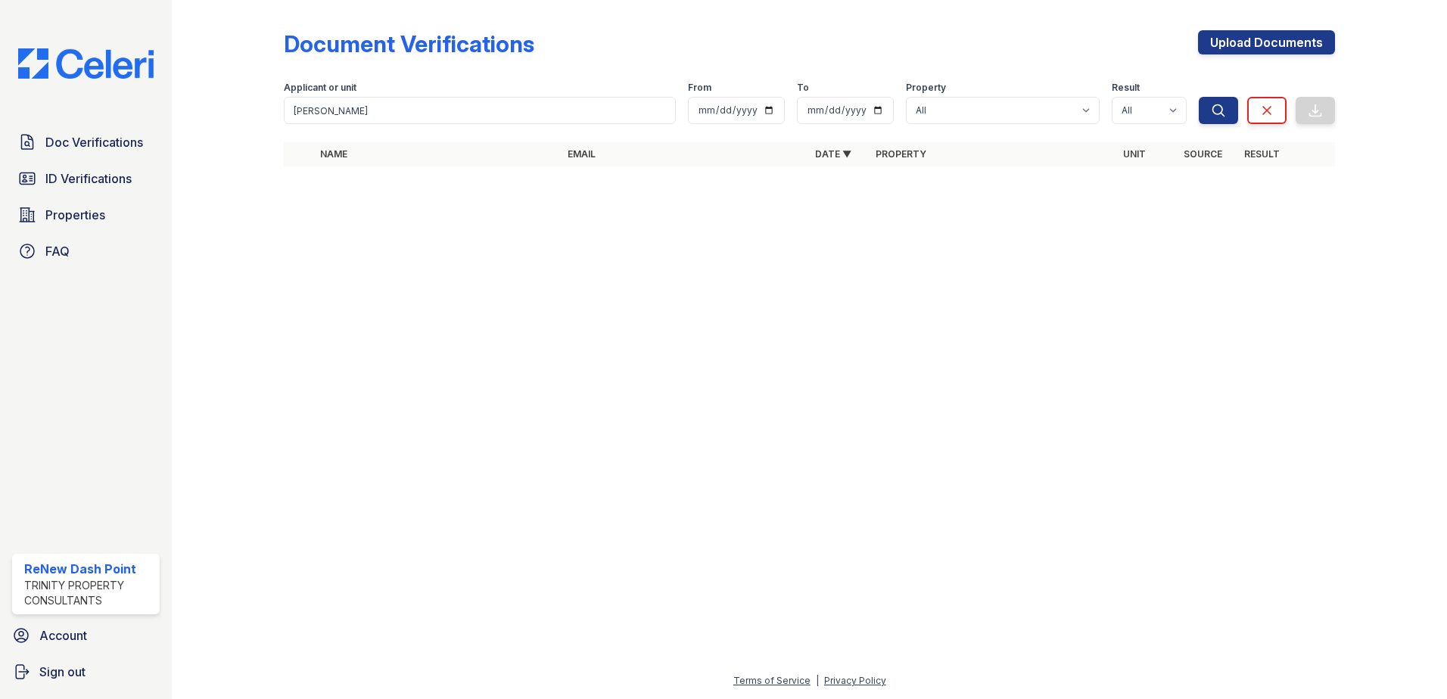
drag, startPoint x: 115, startPoint y: 177, endPoint x: 169, endPoint y: 174, distance: 53.8
click at [115, 176] on span "ID Verifications" at bounding box center [88, 179] width 86 height 18
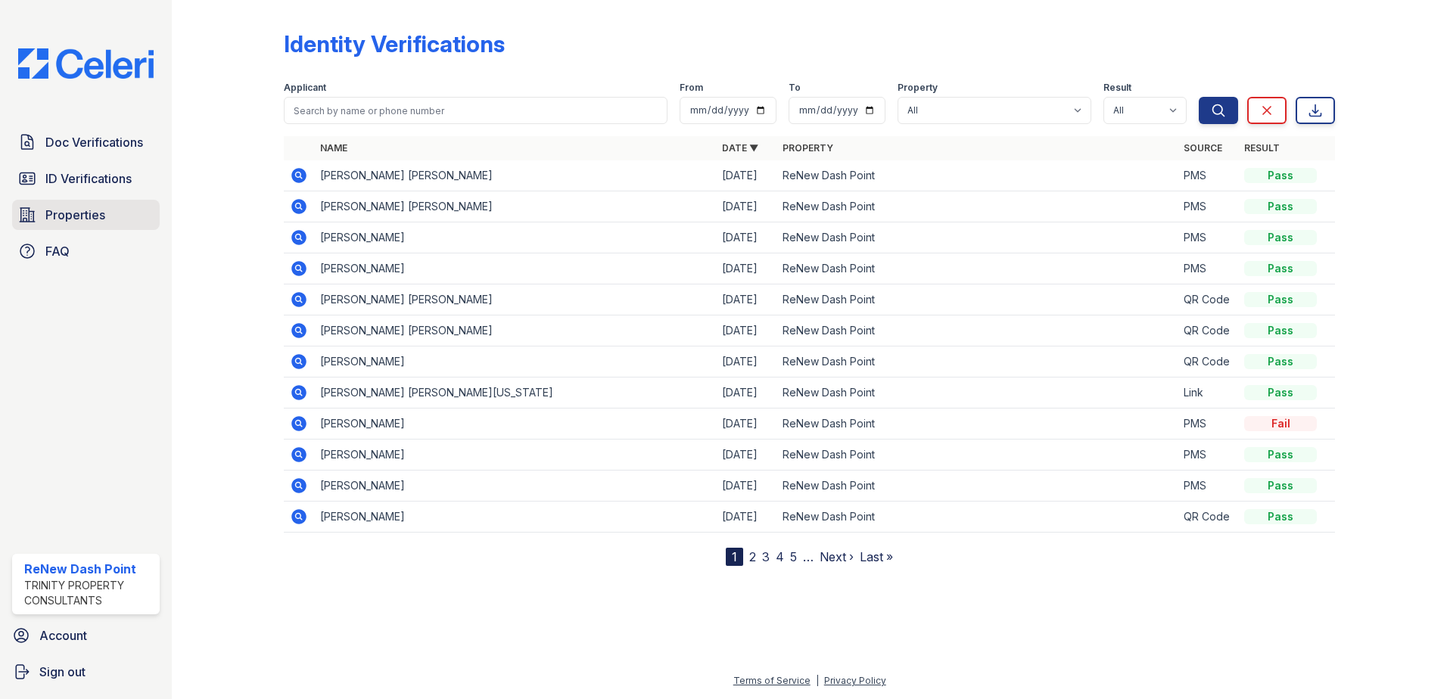
click at [94, 222] on span "Properties" at bounding box center [75, 215] width 60 height 18
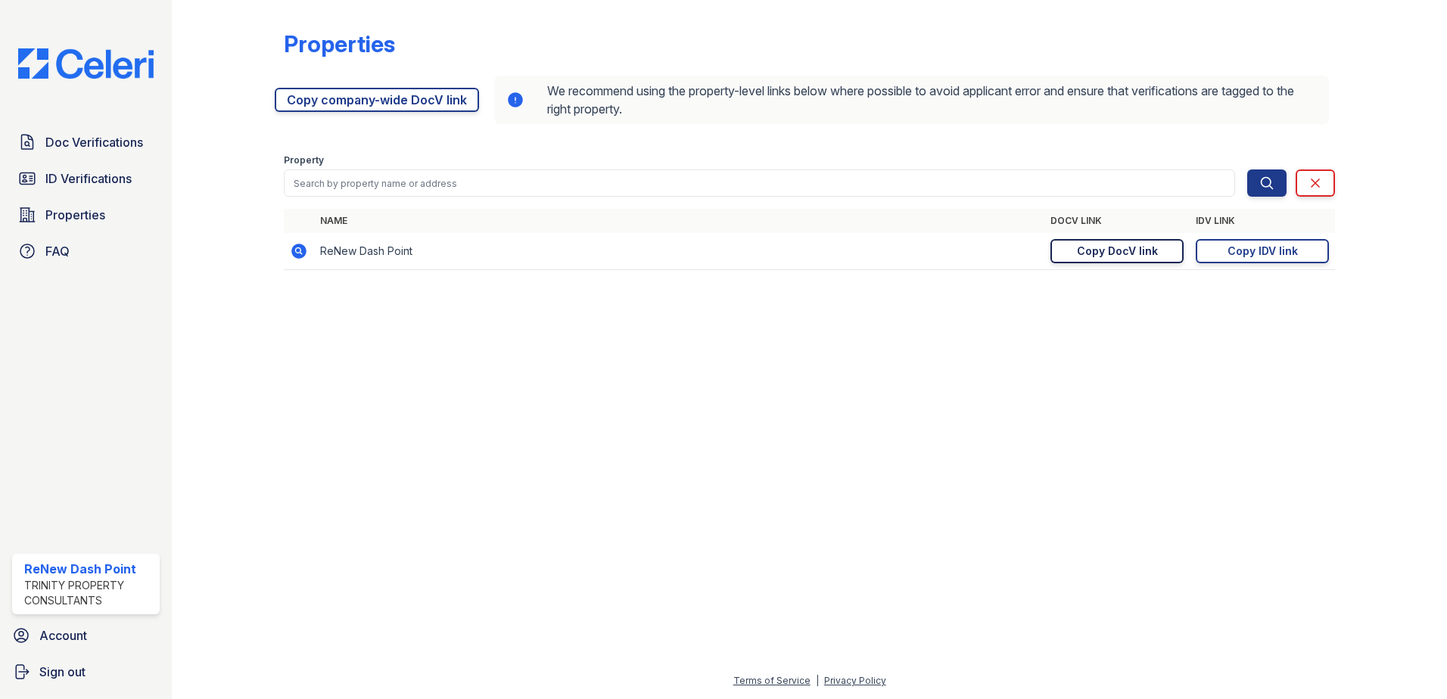
click at [1143, 251] on div "Copy DocV link" at bounding box center [1117, 251] width 81 height 15
click at [113, 174] on span "ID Verifications" at bounding box center [88, 179] width 86 height 18
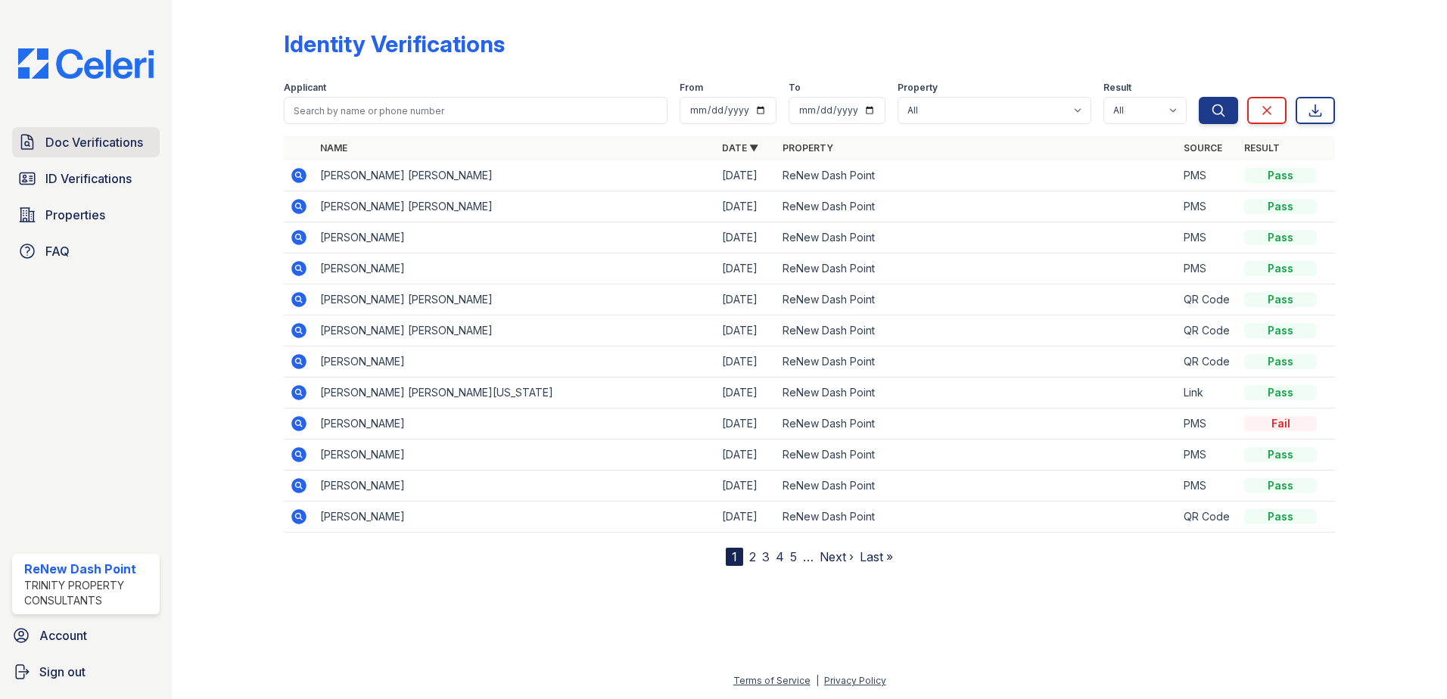
click at [104, 157] on link "Doc Verifications" at bounding box center [86, 142] width 148 height 30
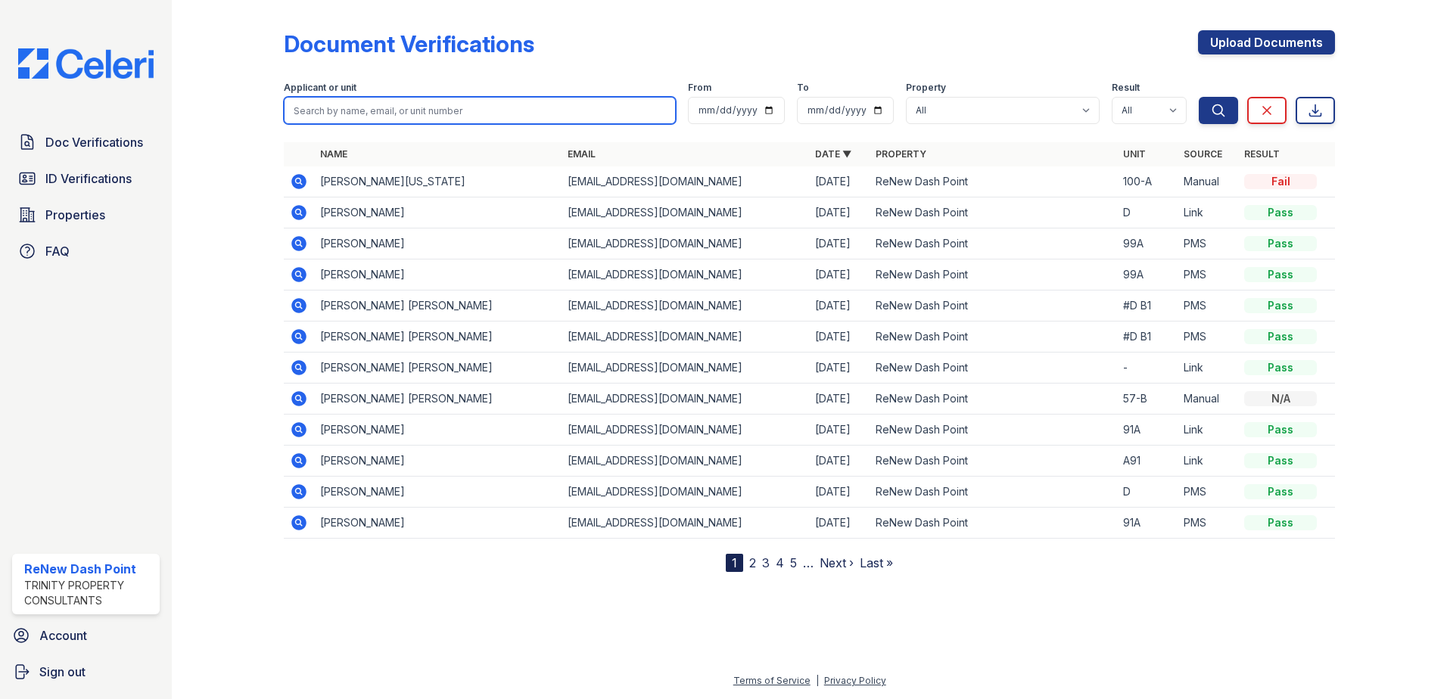
click at [379, 117] on input "search" at bounding box center [480, 110] width 392 height 27
type input "[PERSON_NAME]"
click at [1199, 97] on button "Search" at bounding box center [1218, 110] width 39 height 27
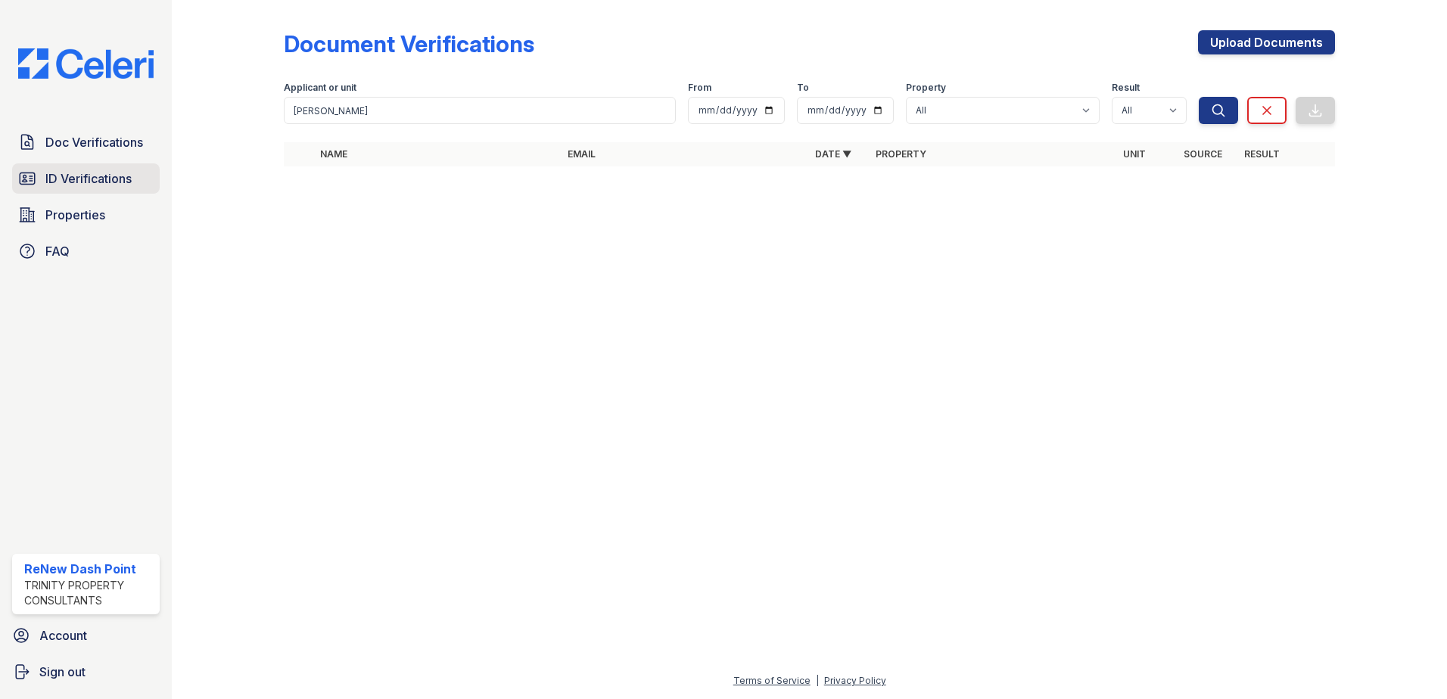
click at [104, 181] on span "ID Verifications" at bounding box center [88, 179] width 86 height 18
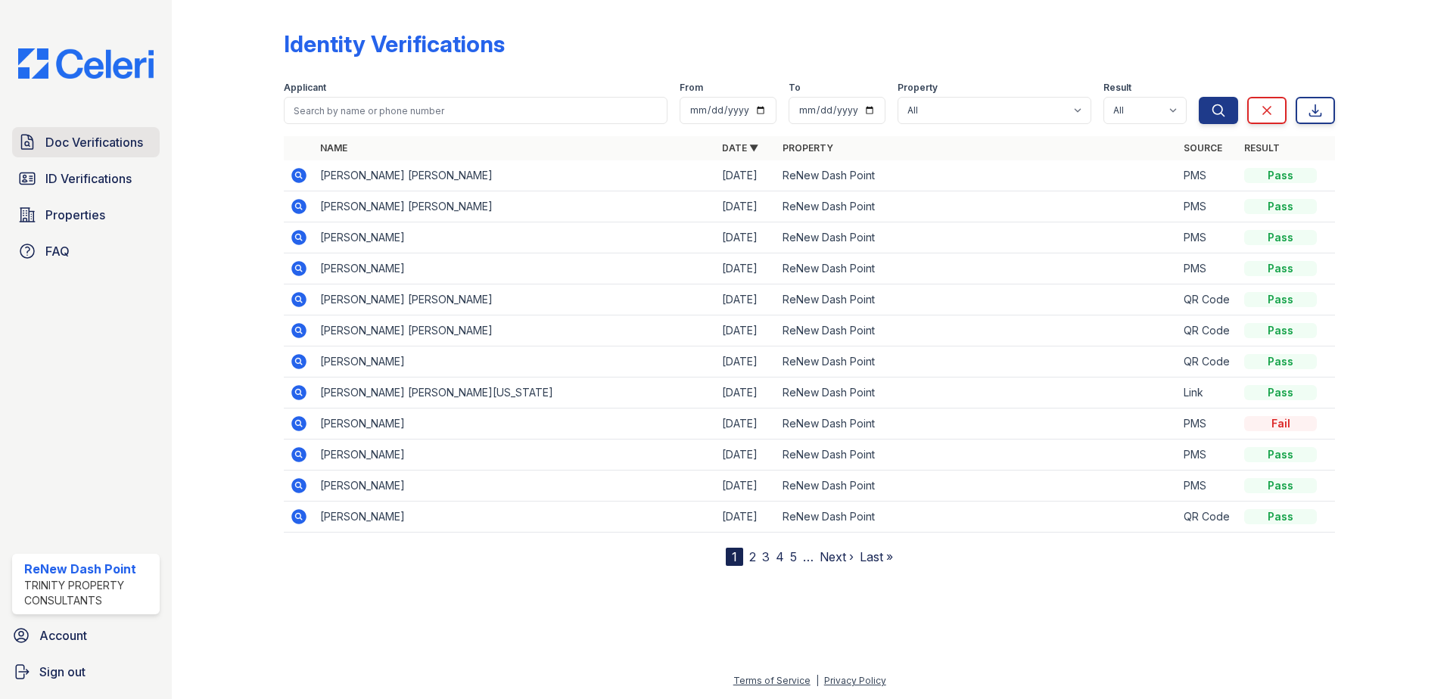
click at [116, 142] on span "Doc Verifications" at bounding box center [94, 142] width 98 height 18
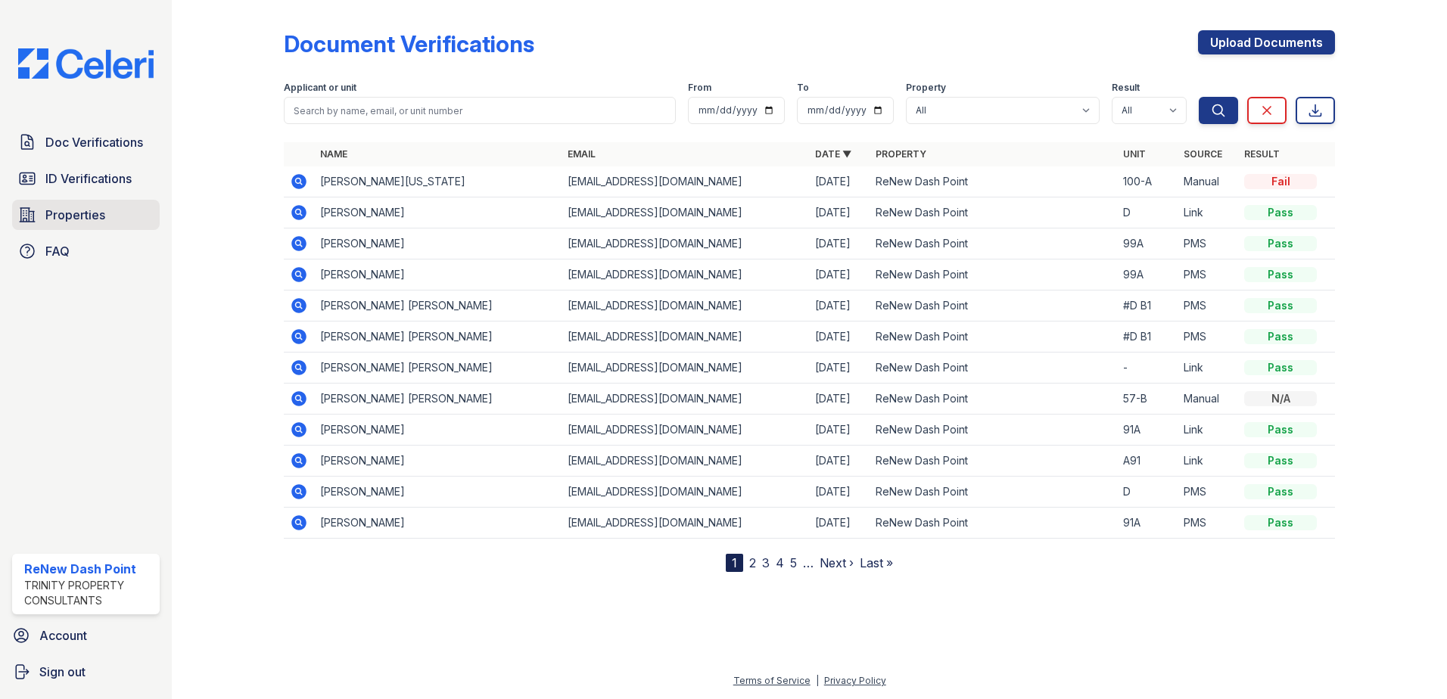
click at [97, 223] on span "Properties" at bounding box center [75, 215] width 60 height 18
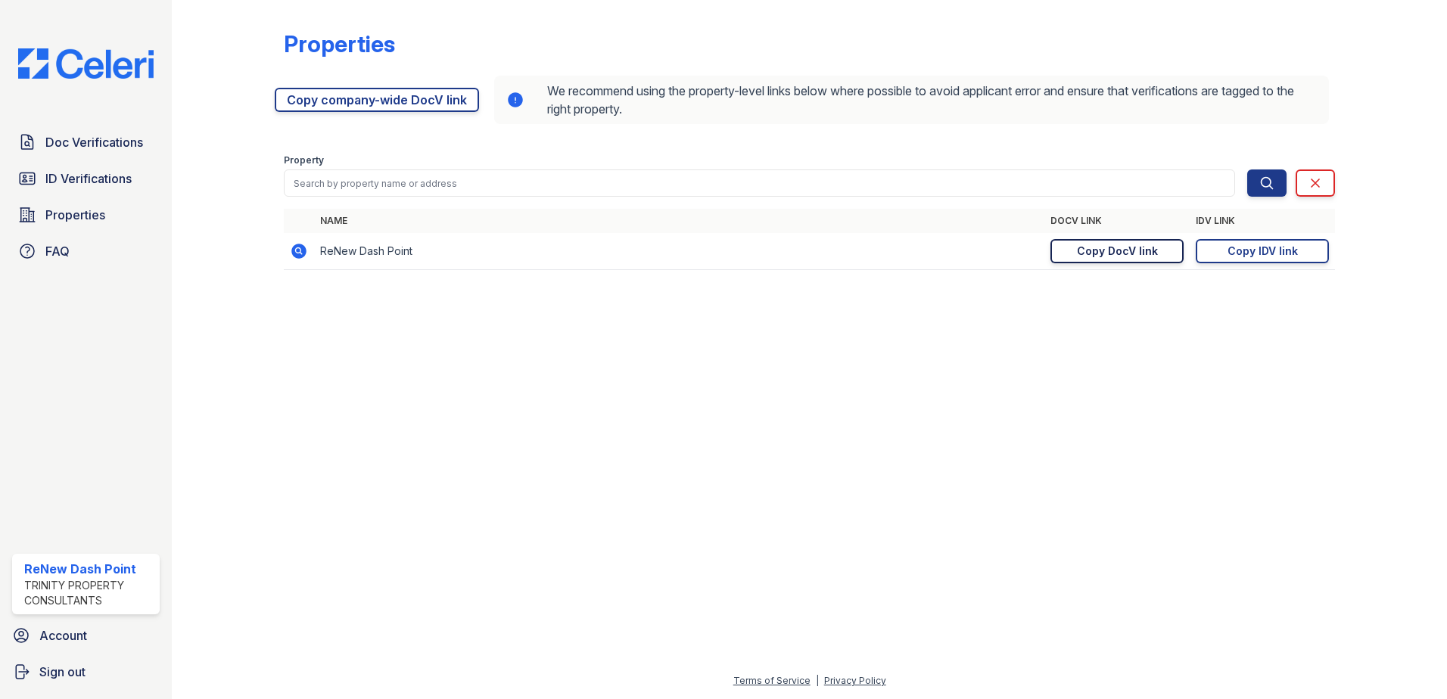
click at [1124, 251] on div "Copy DocV link" at bounding box center [1117, 251] width 81 height 15
